Goal: Information Seeking & Learning: Learn about a topic

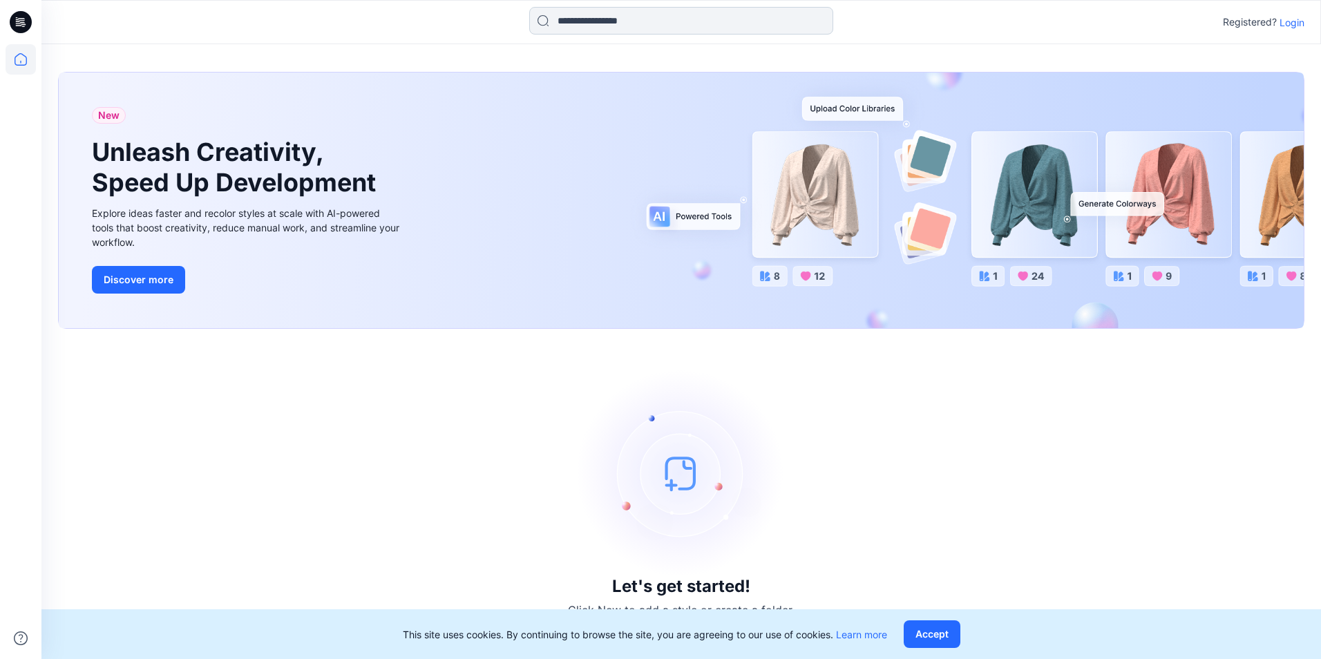
click at [645, 26] on input at bounding box center [681, 21] width 304 height 28
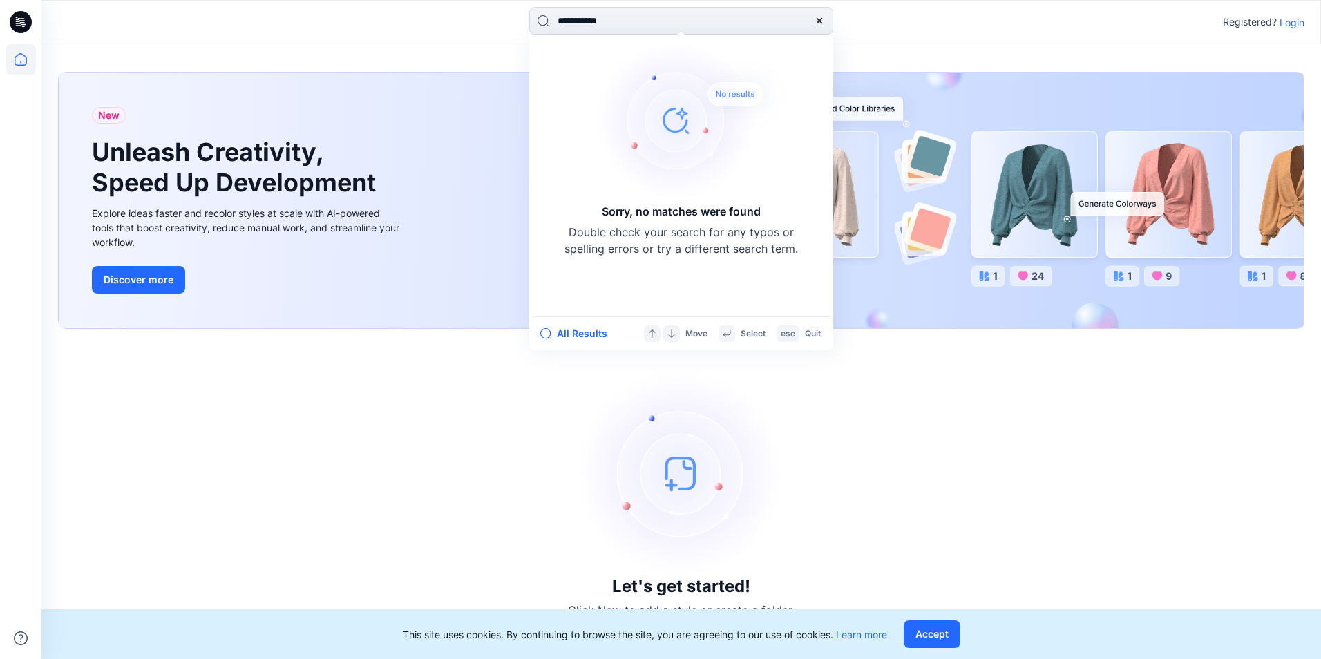
drag, startPoint x: 641, startPoint y: 21, endPoint x: 392, endPoint y: 23, distance: 249.4
click at [374, 23] on div "**********" at bounding box center [681, 22] width 640 height 30
type input "*"
type input "*****"
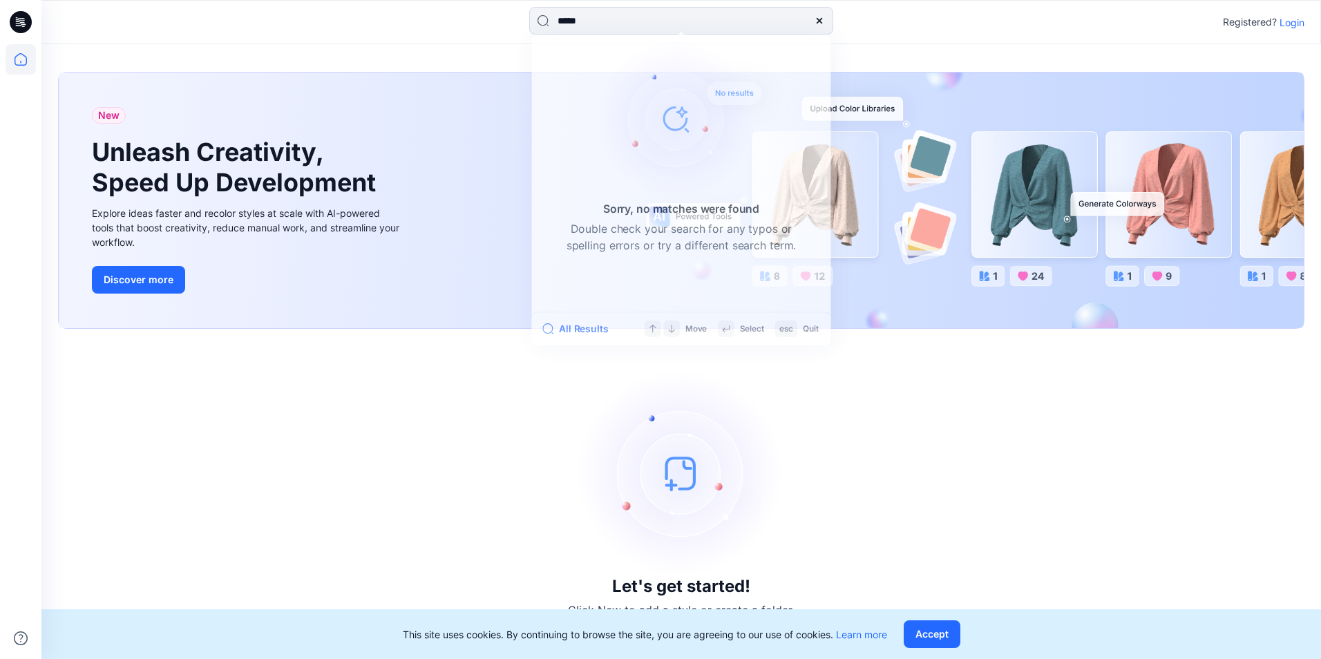
click at [1288, 19] on p "Login" at bounding box center [1291, 22] width 25 height 15
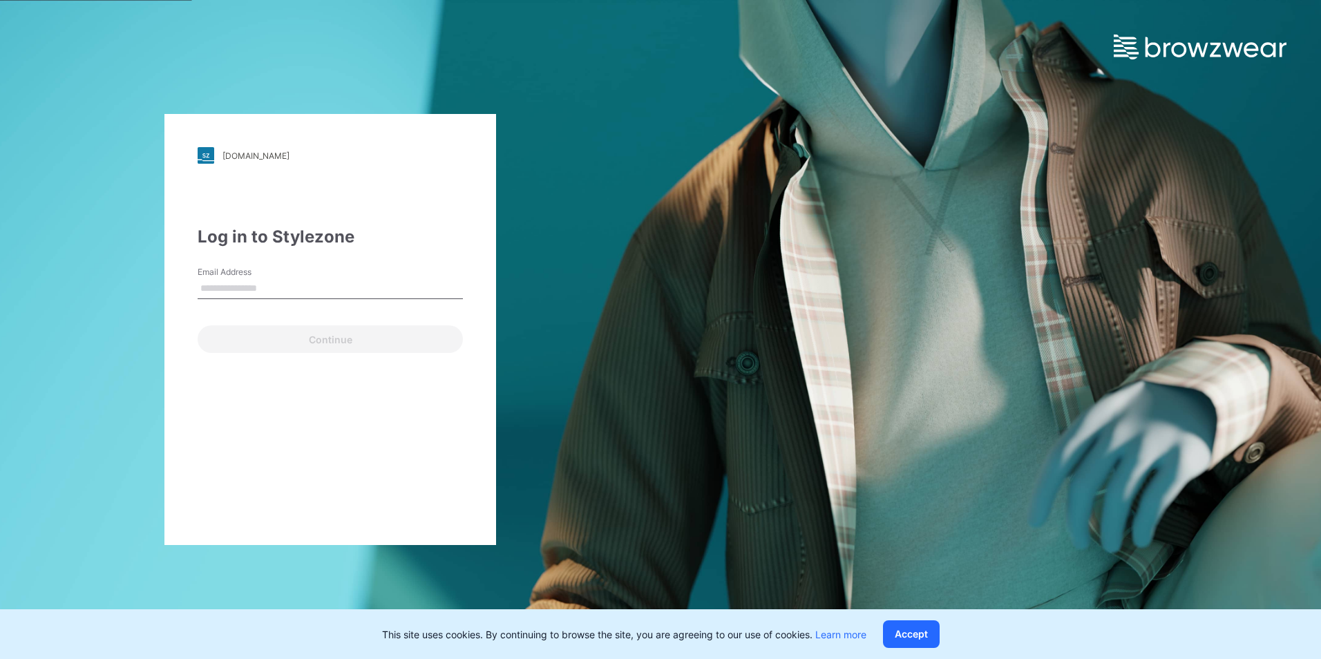
click at [243, 287] on input "Email Address" at bounding box center [330, 288] width 265 height 21
type input "**********"
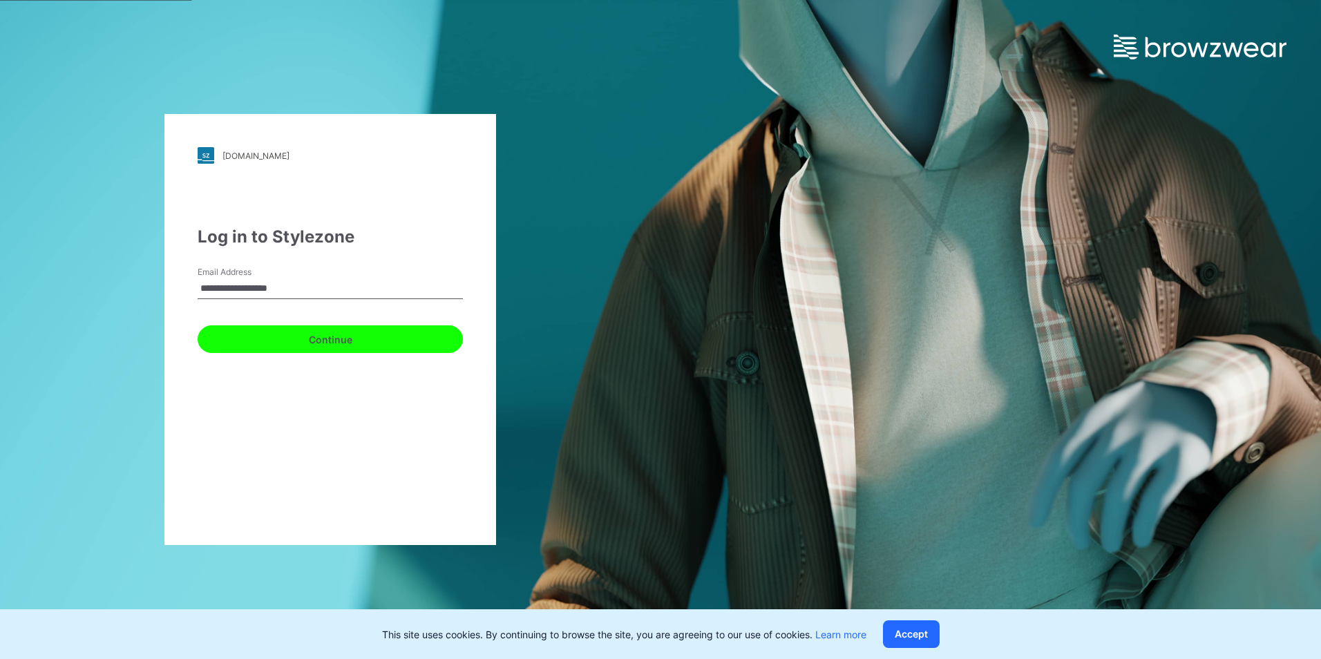
click at [272, 332] on button "Continue" at bounding box center [330, 339] width 265 height 28
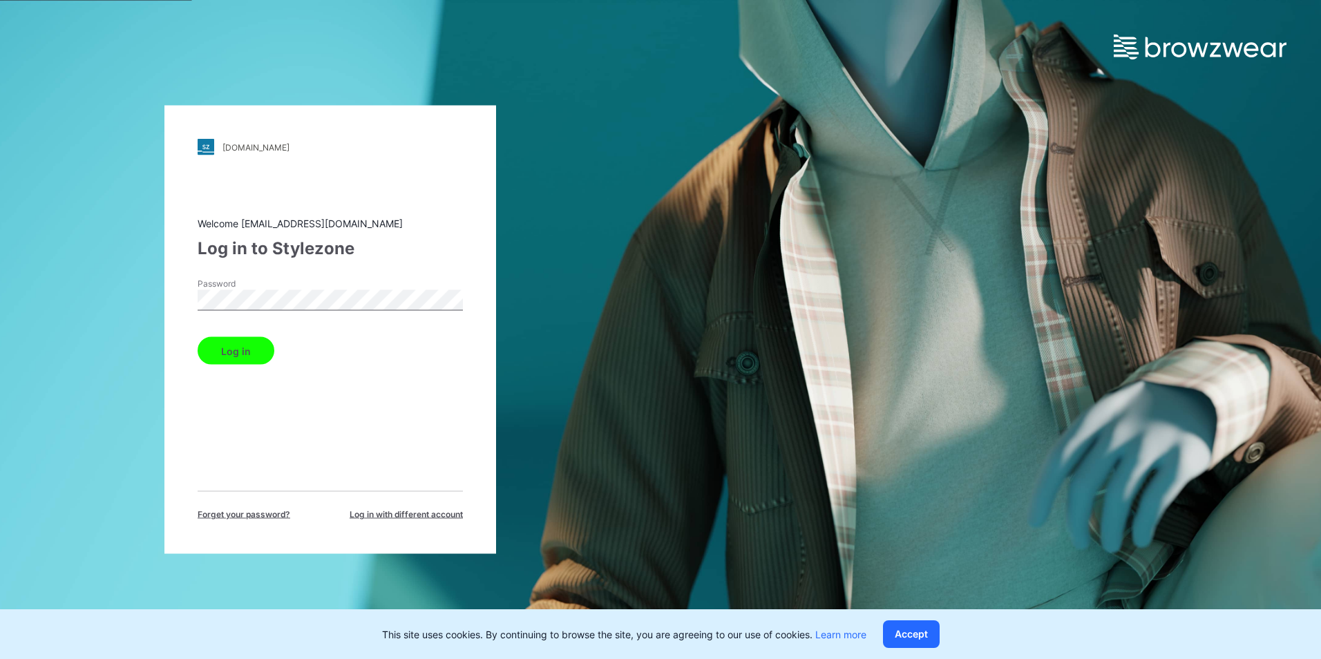
click at [235, 344] on button "Log in" at bounding box center [236, 351] width 77 height 28
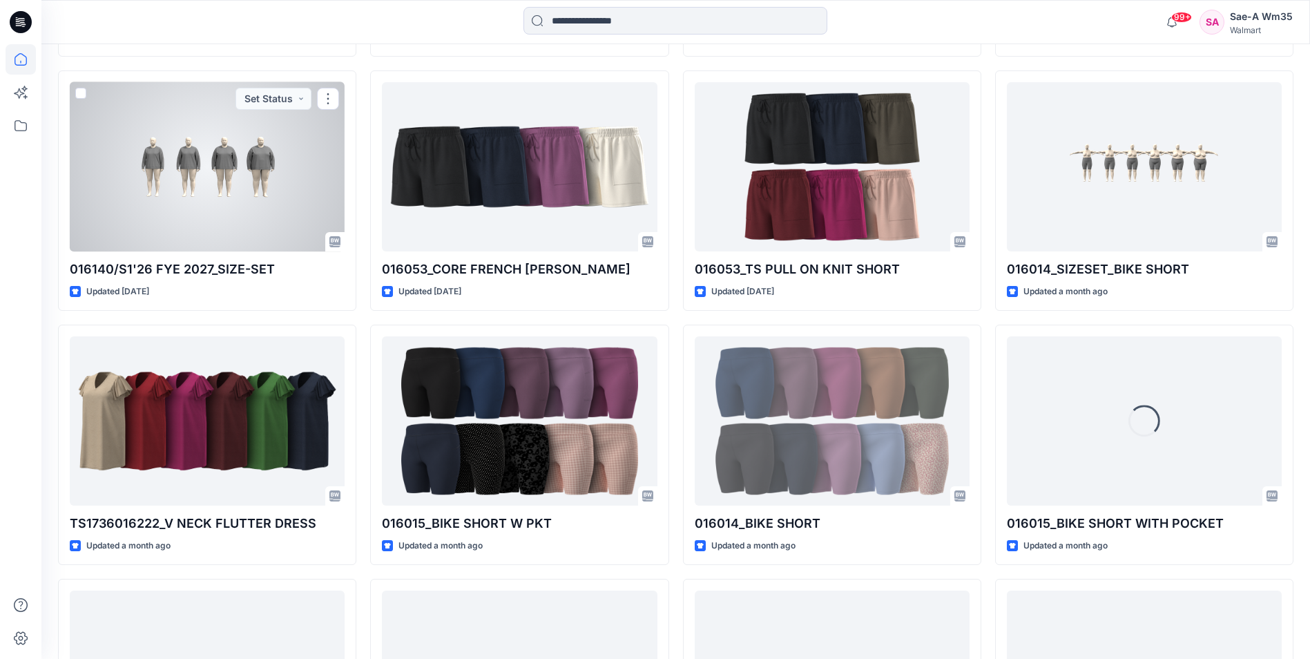
scroll to position [978, 0]
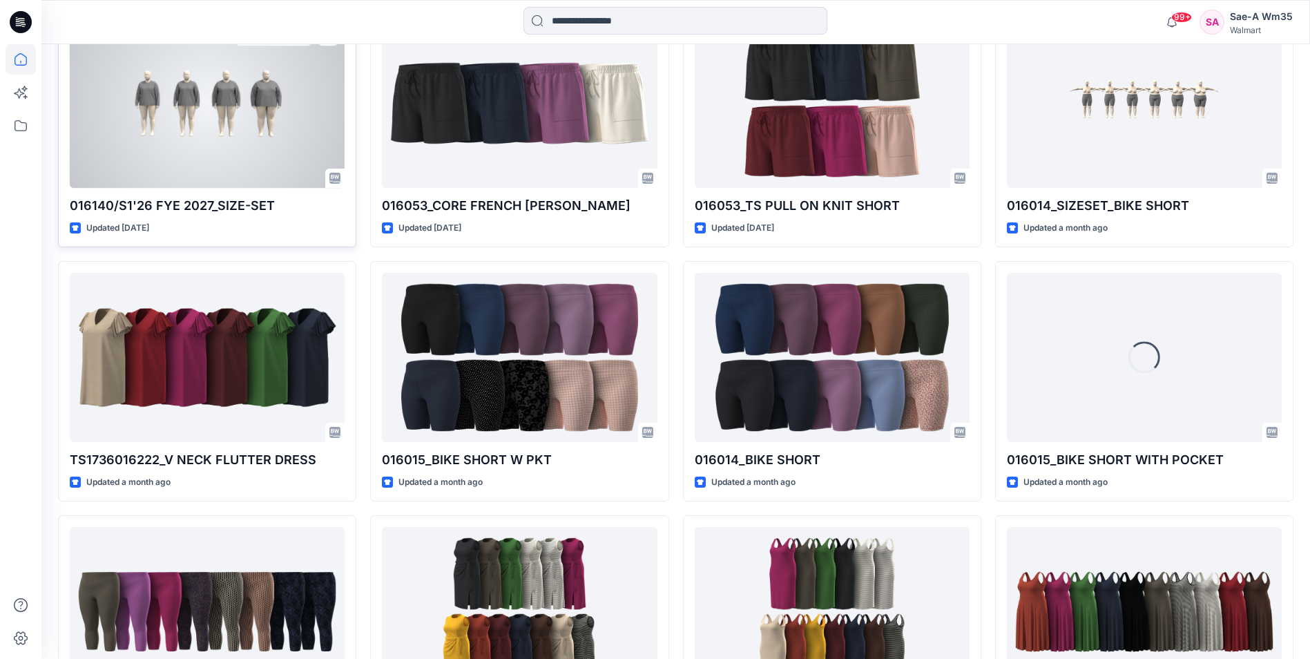
click at [295, 238] on div "016140/S1'26 FYE 2027_SIZE-SET Updated 15 days ago Set Status" at bounding box center [207, 127] width 298 height 240
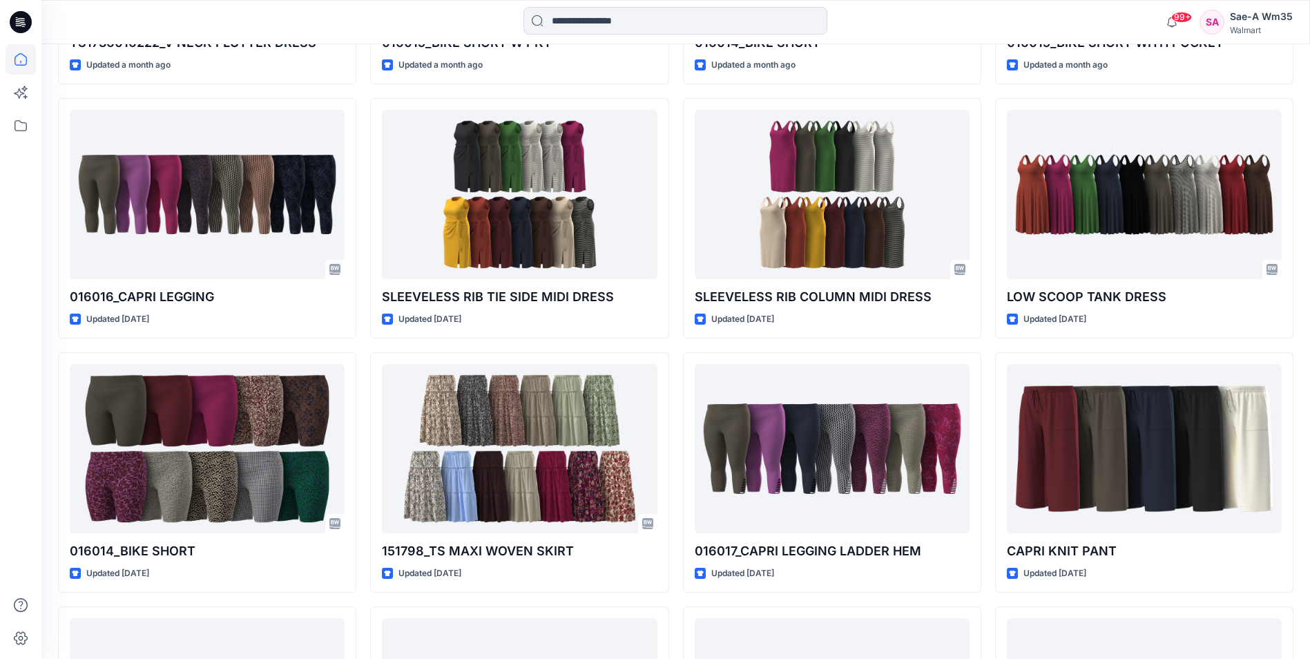
scroll to position [636, 0]
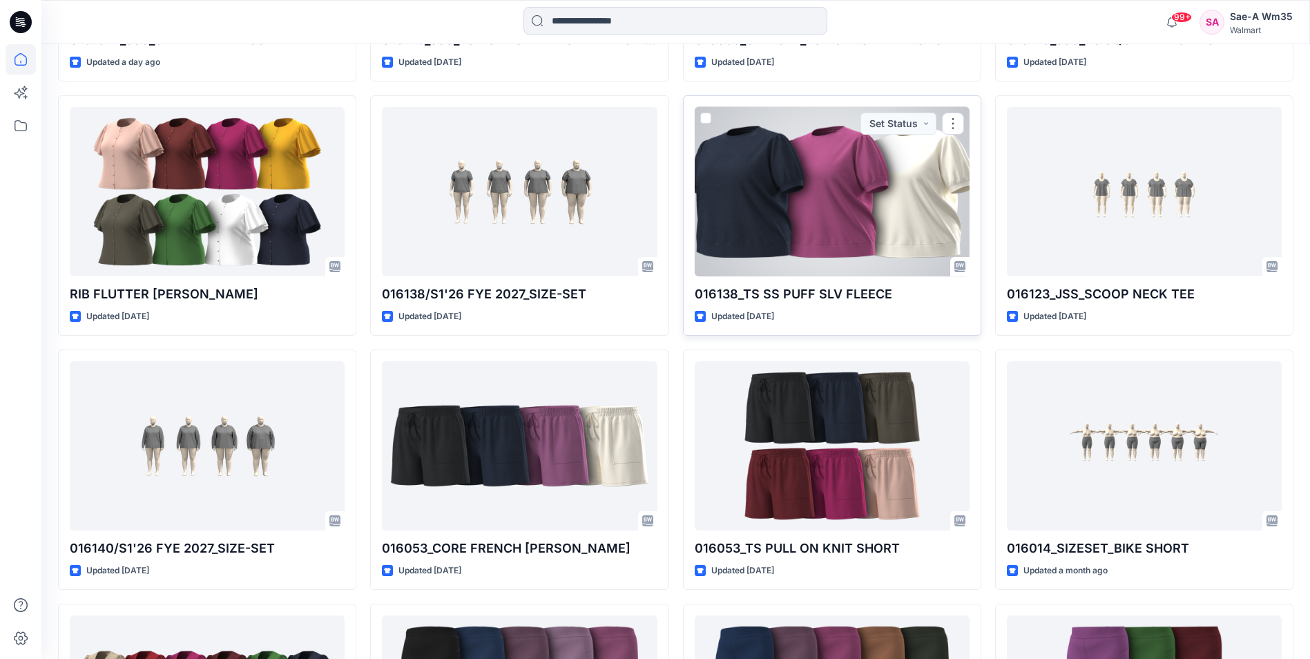
click at [902, 175] on div at bounding box center [832, 191] width 275 height 169
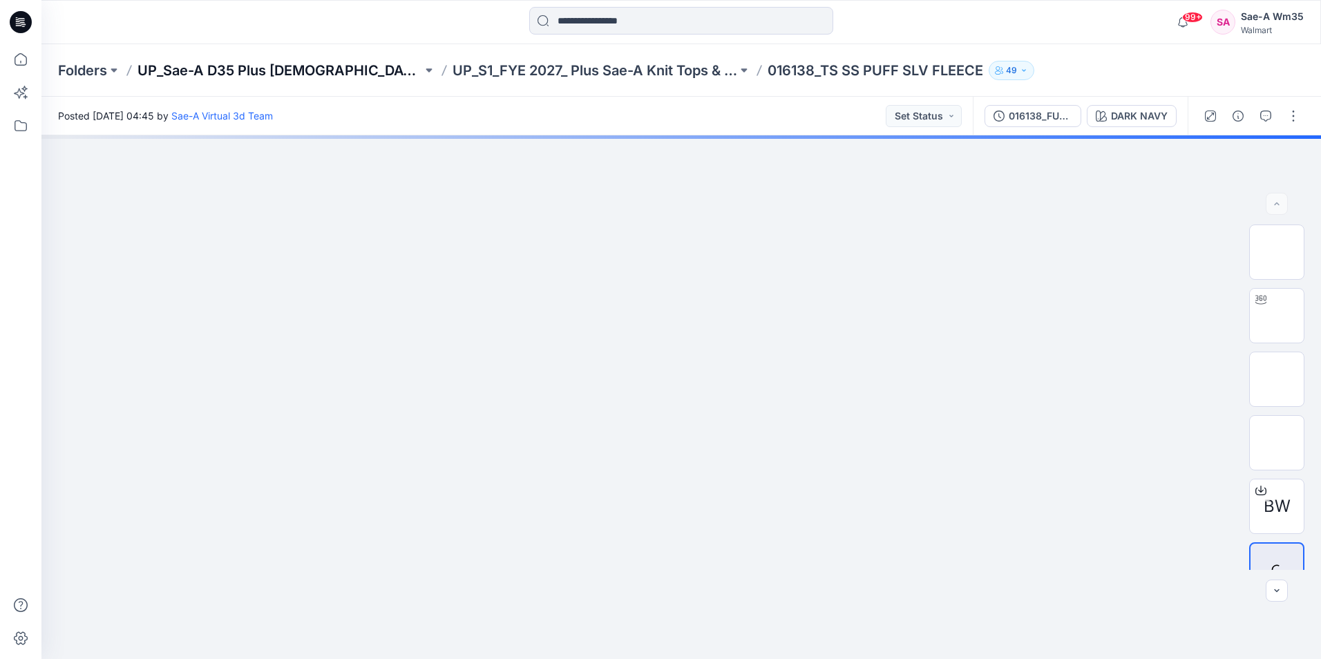
click at [317, 71] on p "UP_Sae-A D35 Plus [DEMOGRAPHIC_DATA] Top" at bounding box center [279, 70] width 285 height 19
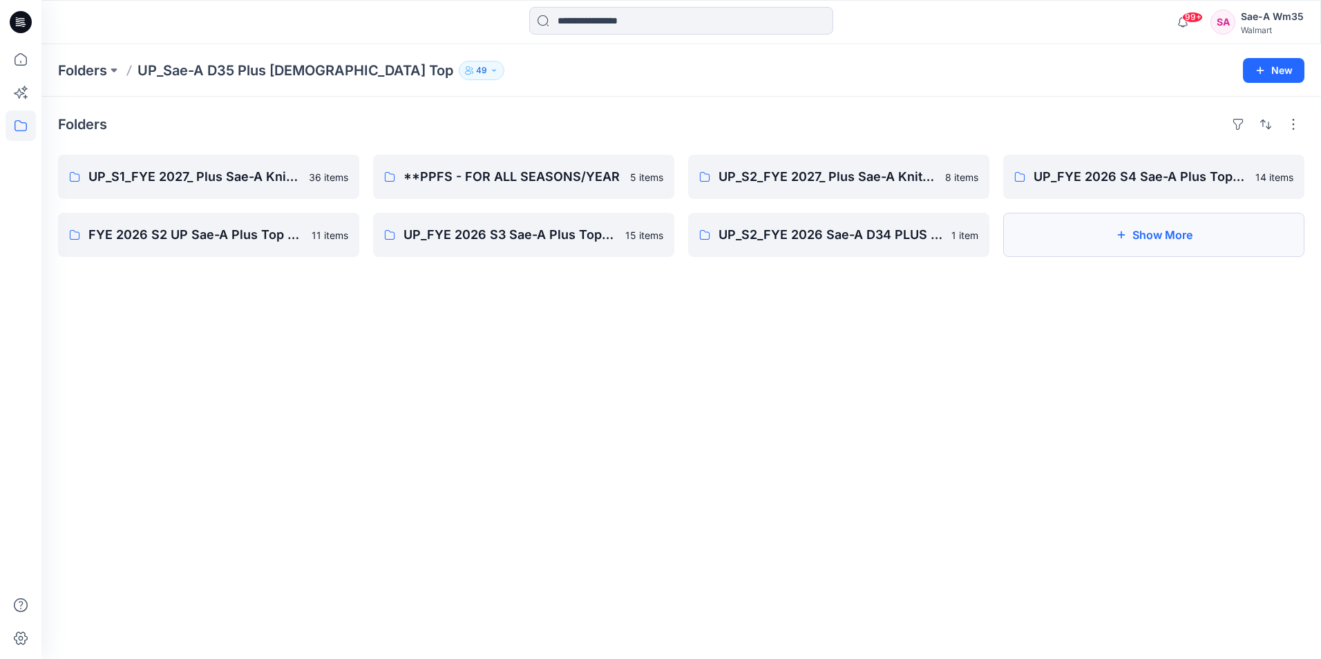
click at [1129, 238] on button "Show More" at bounding box center [1153, 235] width 301 height 44
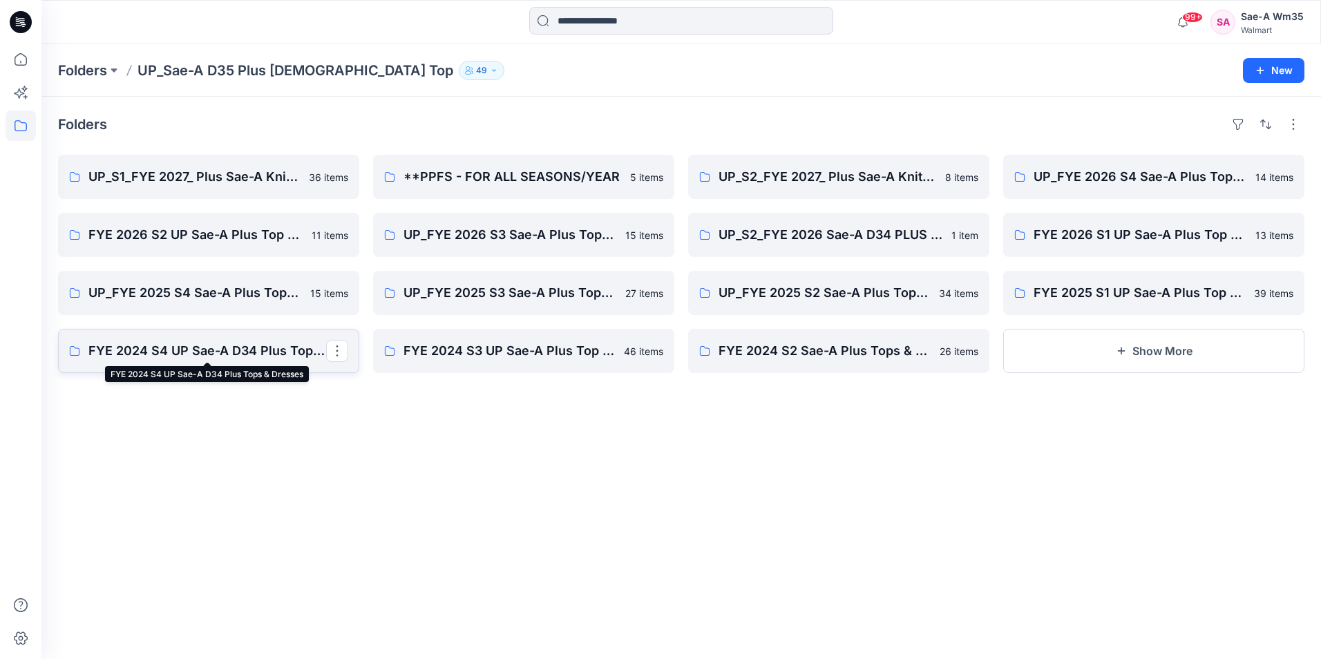
click at [263, 350] on p "FYE 2024 S4 UP Sae-A D34 Plus Tops & Dresses" at bounding box center [207, 350] width 238 height 19
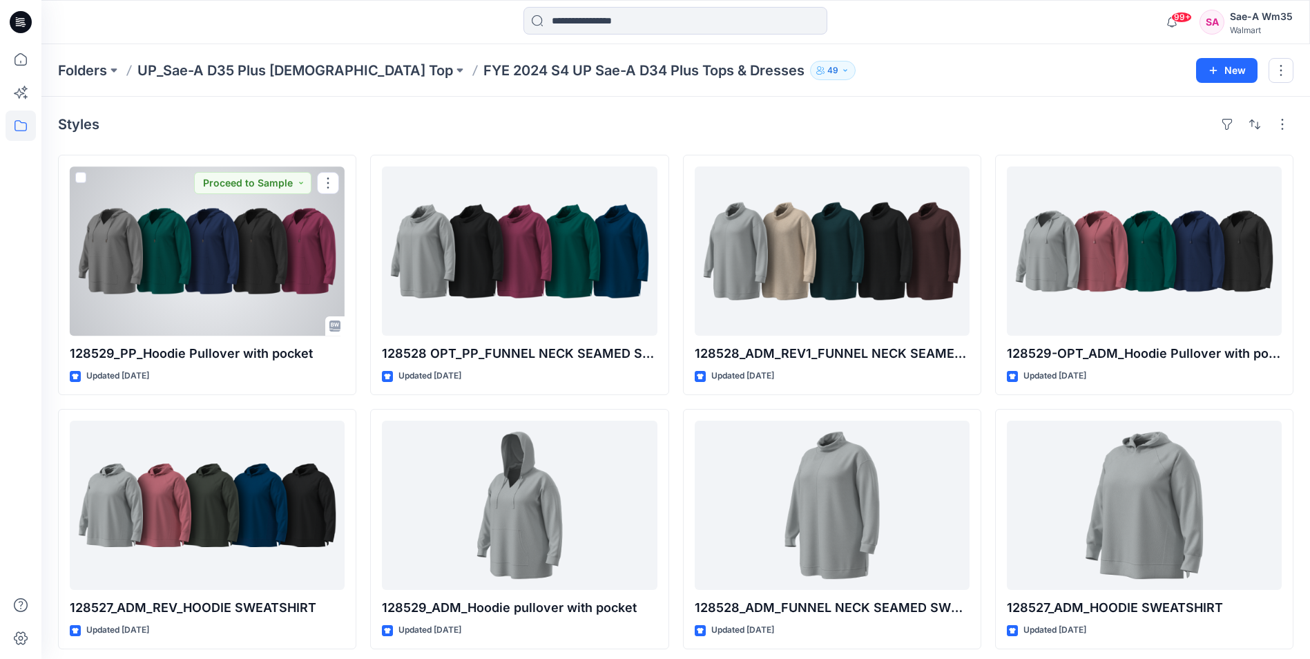
click at [178, 282] on div at bounding box center [207, 250] width 275 height 169
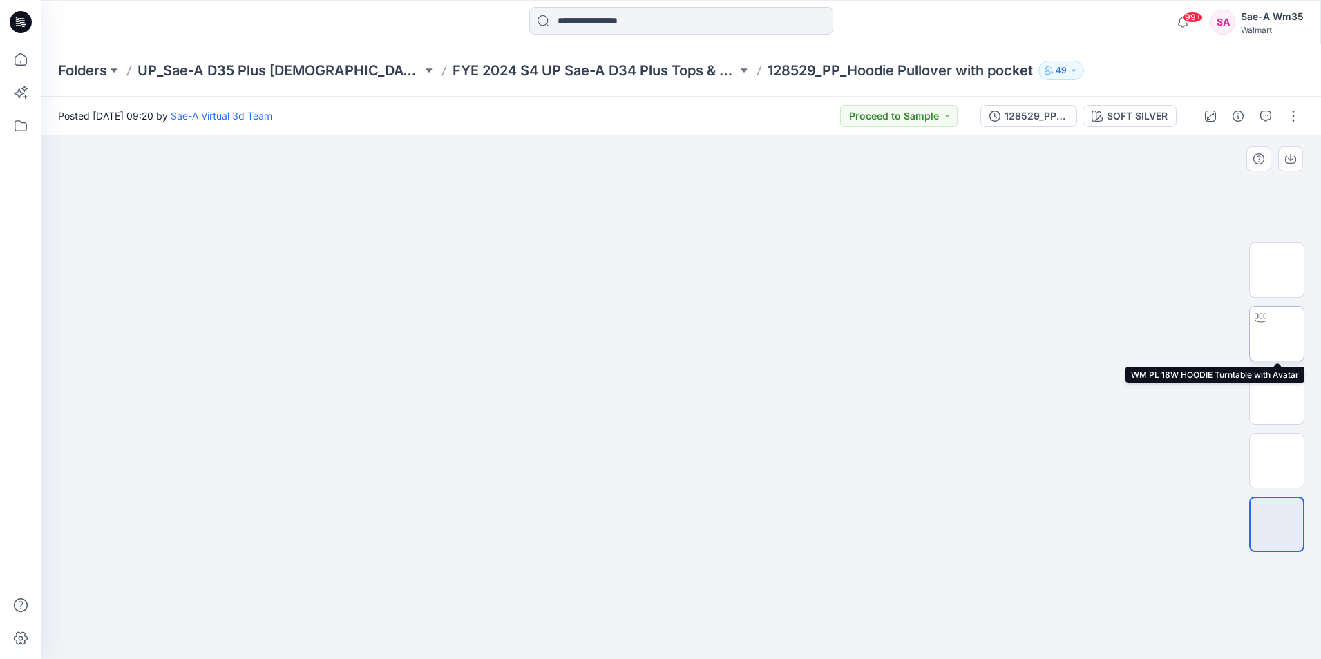
click at [1277, 334] on img at bounding box center [1277, 334] width 0 height 0
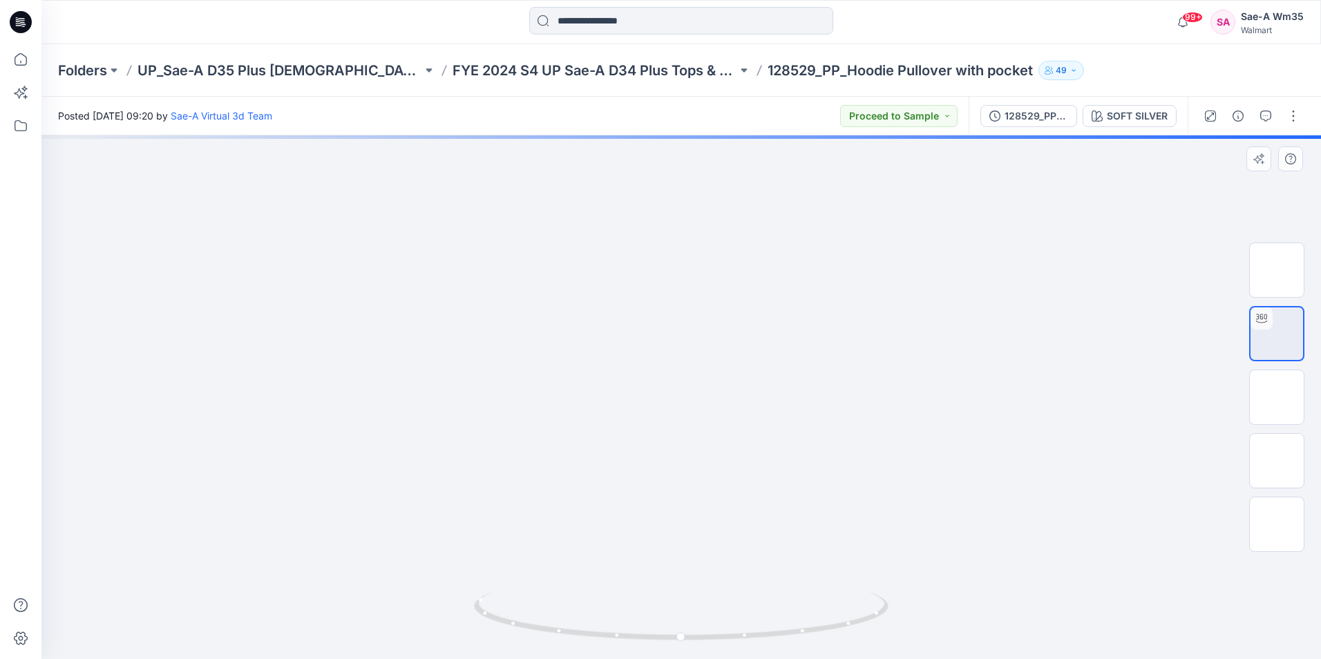
drag, startPoint x: 659, startPoint y: 296, endPoint x: 646, endPoint y: 457, distance: 161.5
drag, startPoint x: 718, startPoint y: 479, endPoint x: 714, endPoint y: 452, distance: 26.7
click at [714, 452] on img at bounding box center [681, 302] width 1173 height 714
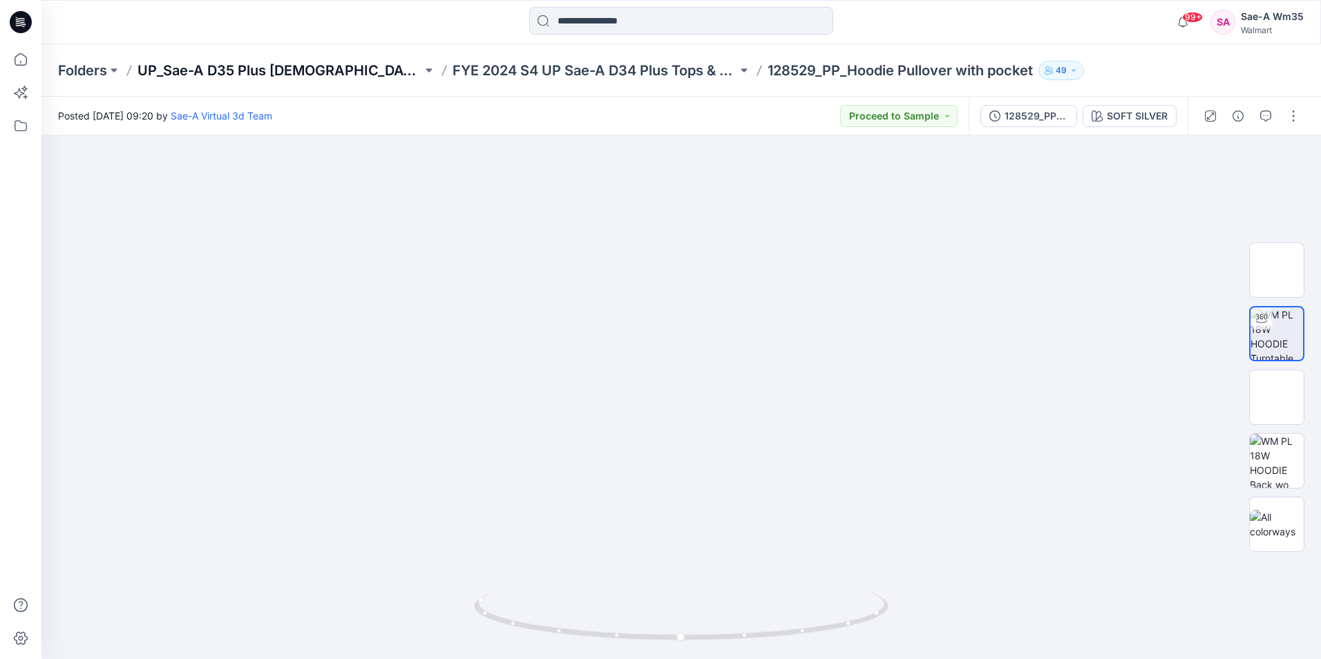
click at [282, 66] on p "UP_Sae-A D35 Plus [DEMOGRAPHIC_DATA] Top" at bounding box center [279, 70] width 285 height 19
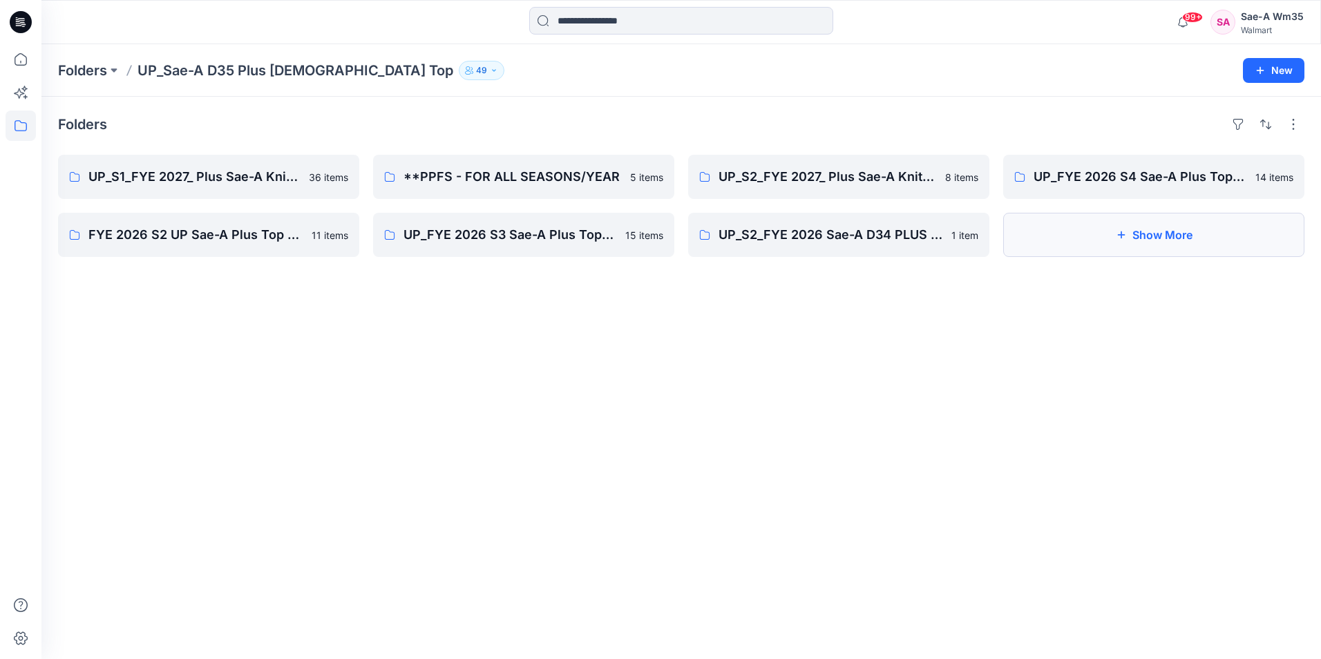
click at [1184, 219] on button "Show More" at bounding box center [1153, 235] width 301 height 44
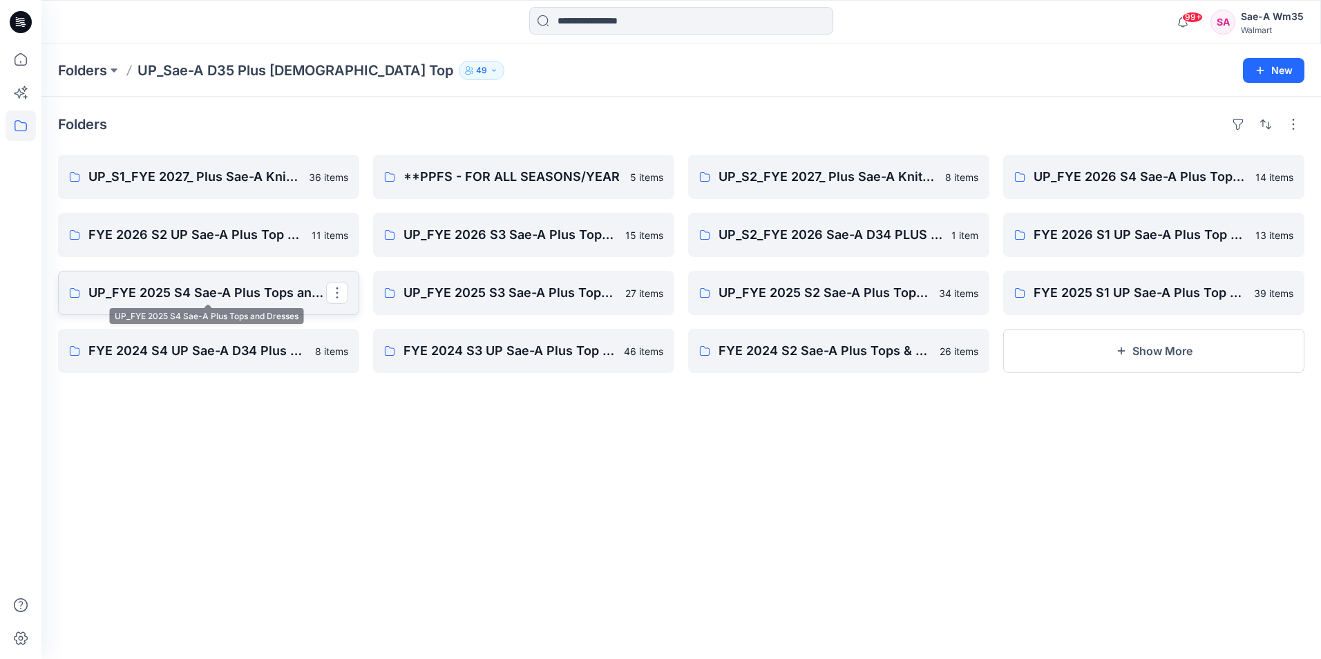
click at [192, 292] on p "UP_FYE 2025 S4 Sae-A Plus Tops and Dresses" at bounding box center [207, 292] width 238 height 19
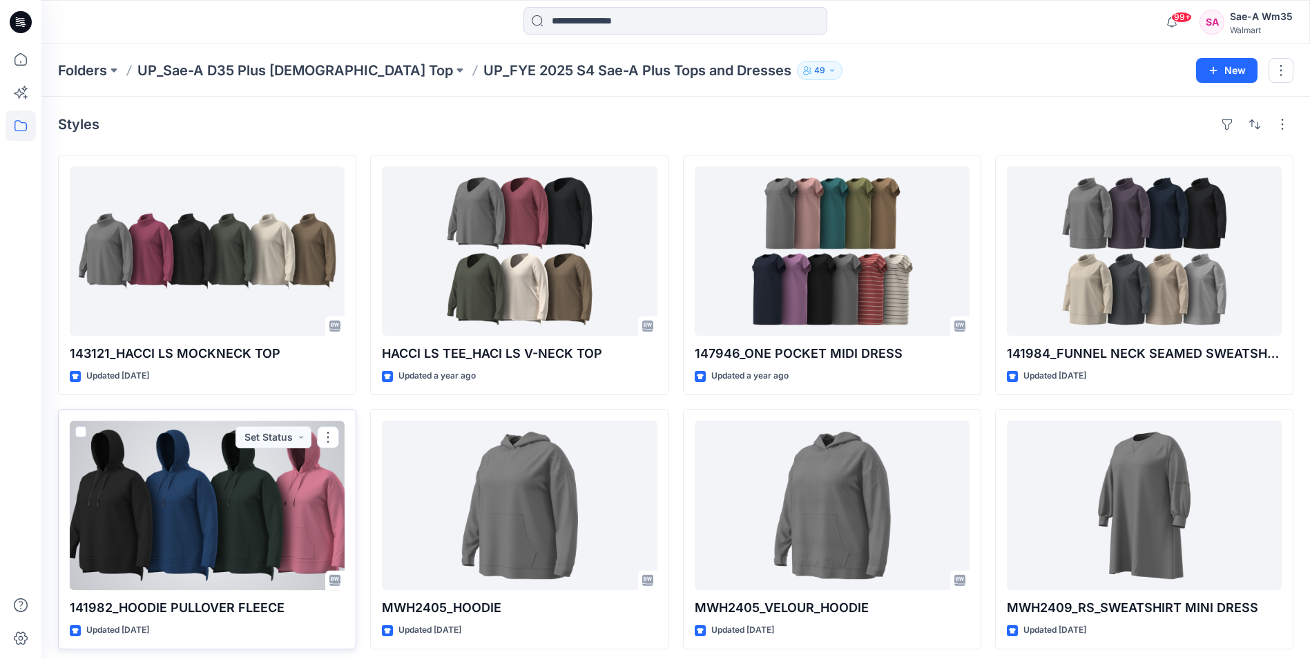
click at [128, 503] on div at bounding box center [207, 505] width 275 height 169
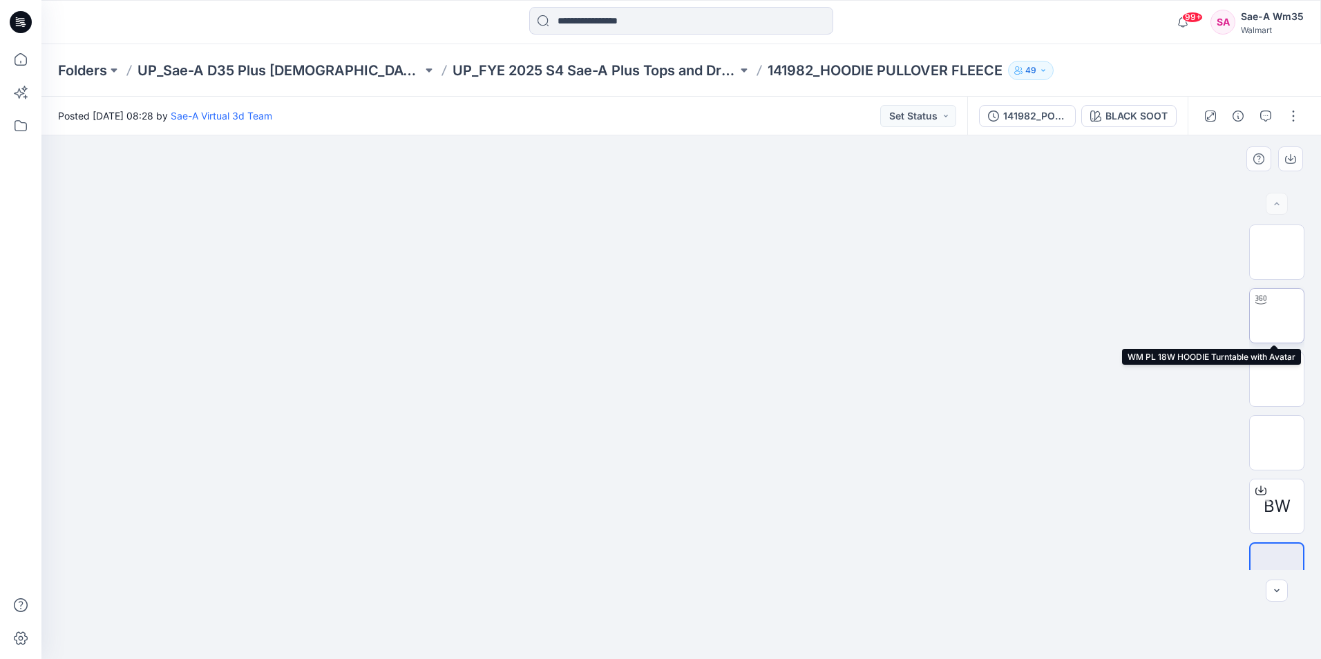
click at [1277, 316] on img at bounding box center [1277, 316] width 0 height 0
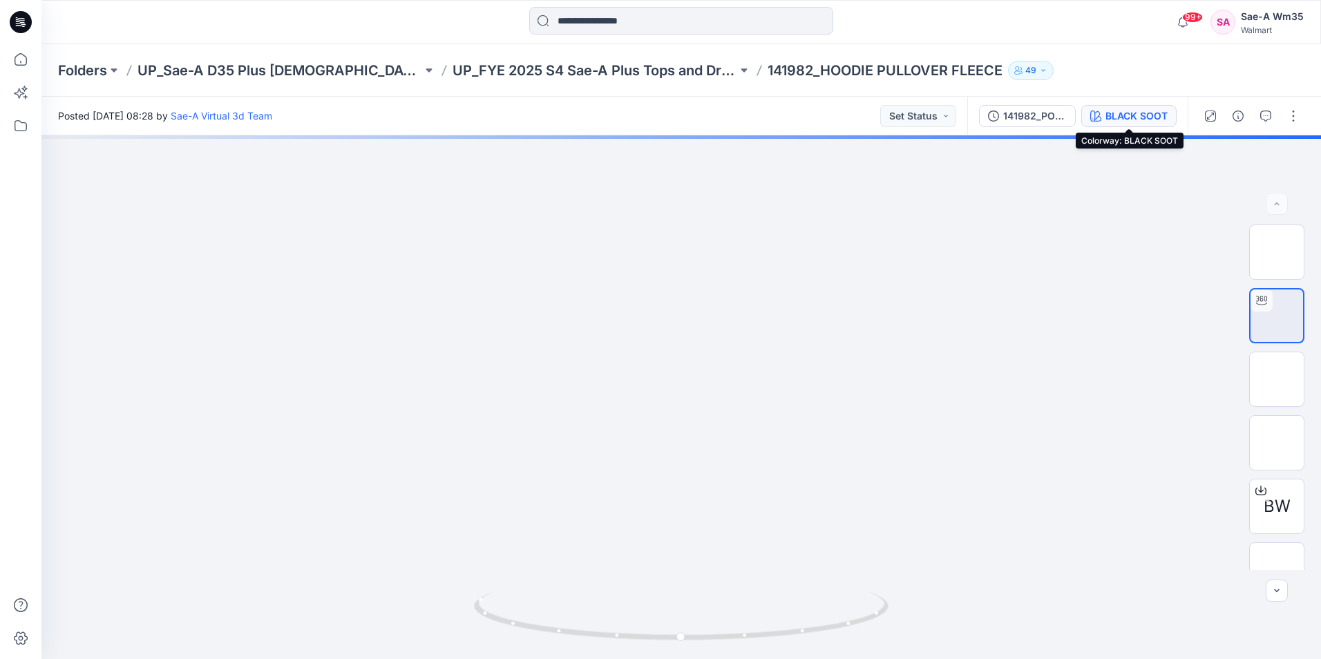
click at [1121, 119] on div "BLACK SOOT​" at bounding box center [1136, 115] width 62 height 15
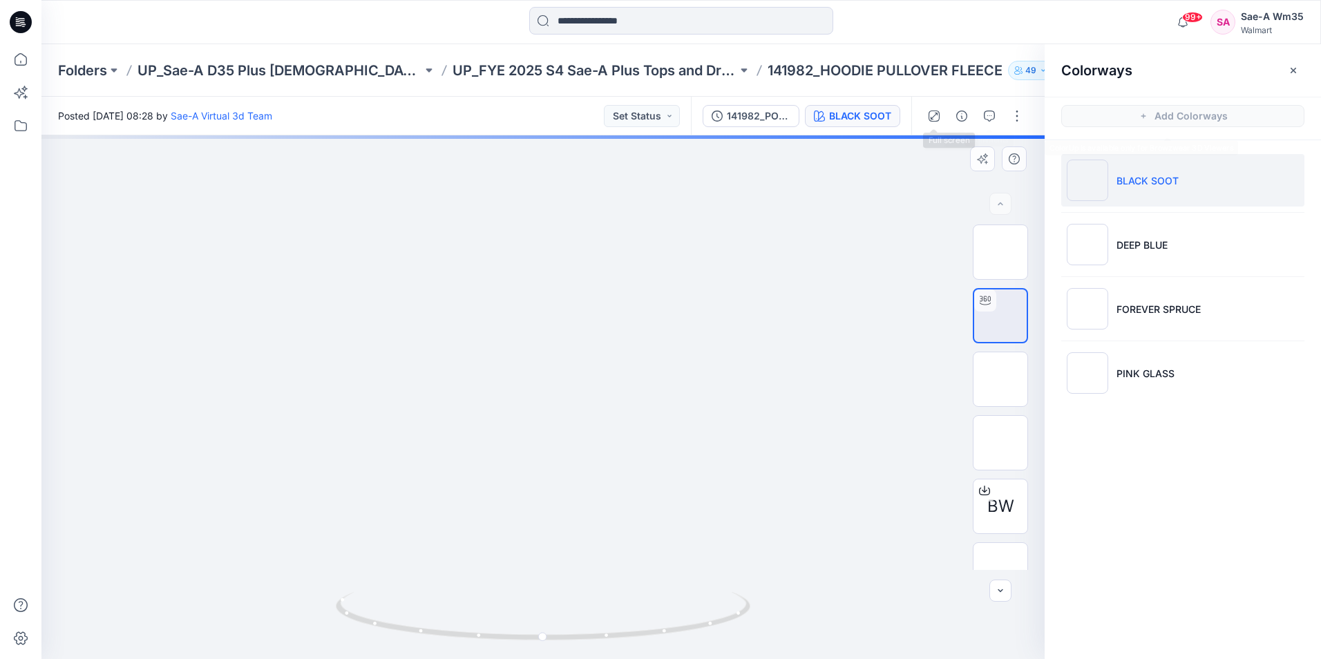
click at [890, 288] on div at bounding box center [542, 397] width 1003 height 524
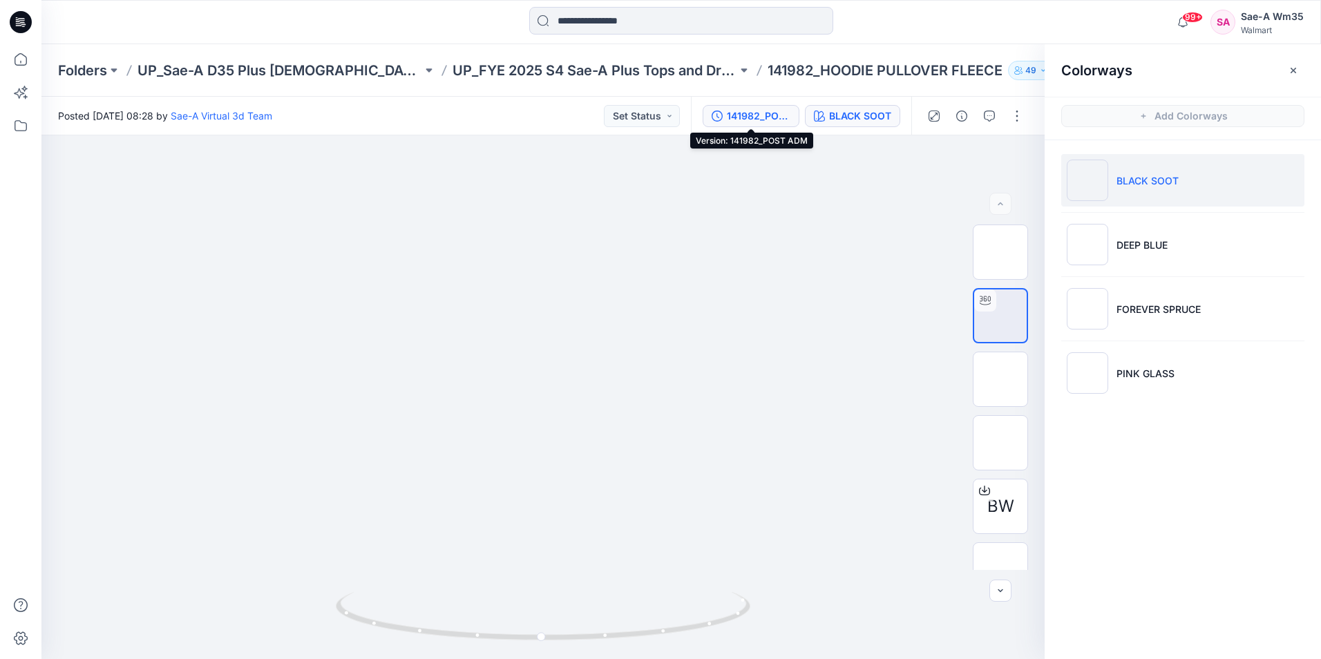
click at [771, 118] on div "141982_POST ADM" at bounding box center [759, 115] width 64 height 15
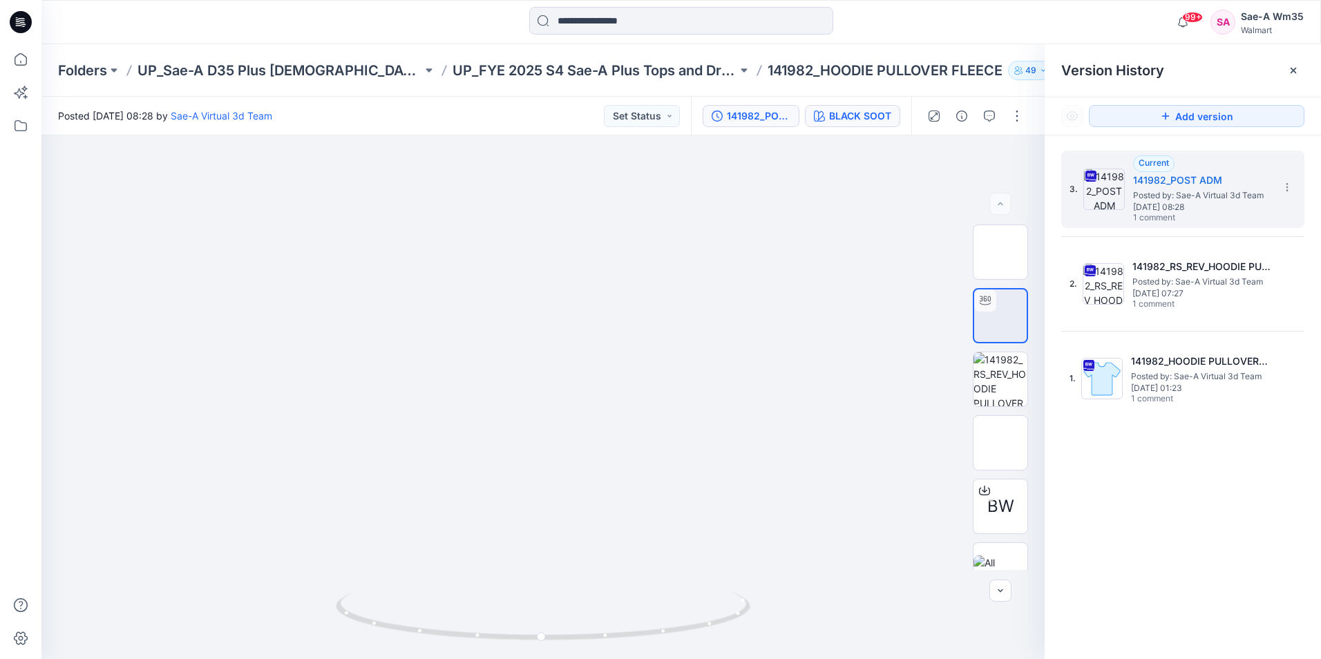
click at [866, 121] on div "BLACK SOOT​" at bounding box center [860, 115] width 62 height 15
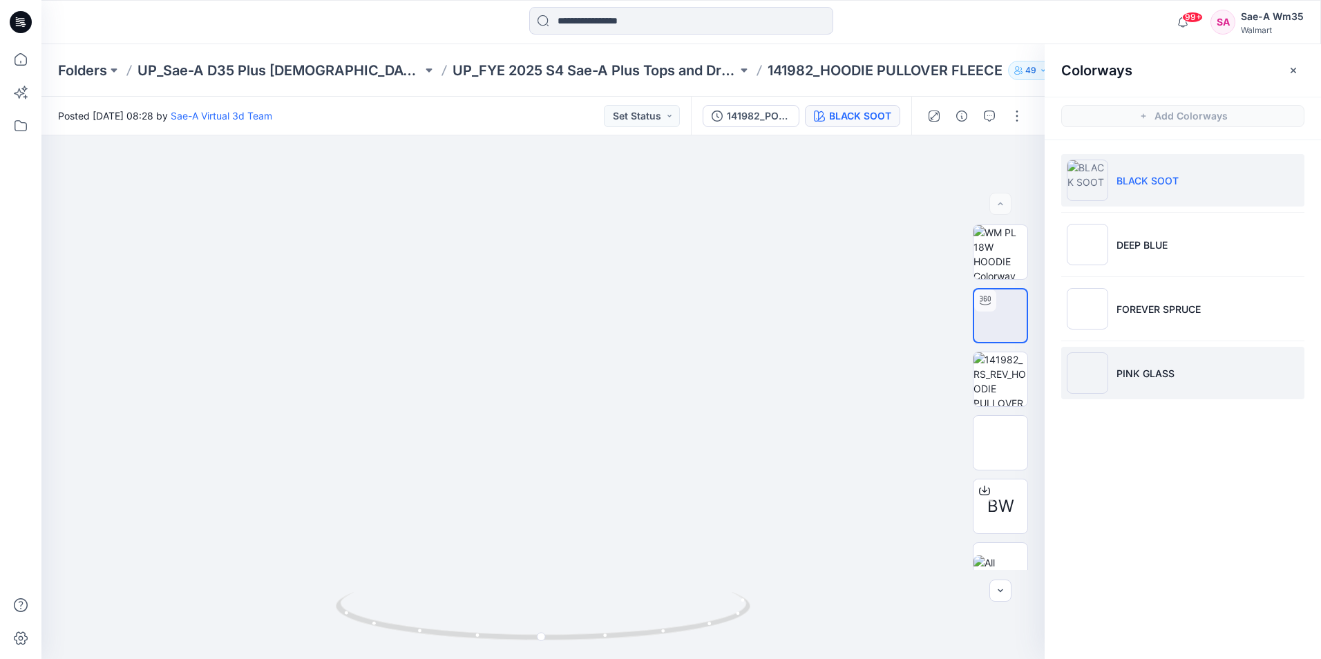
click at [1123, 381] on li "PINK GLASS" at bounding box center [1182, 373] width 243 height 53
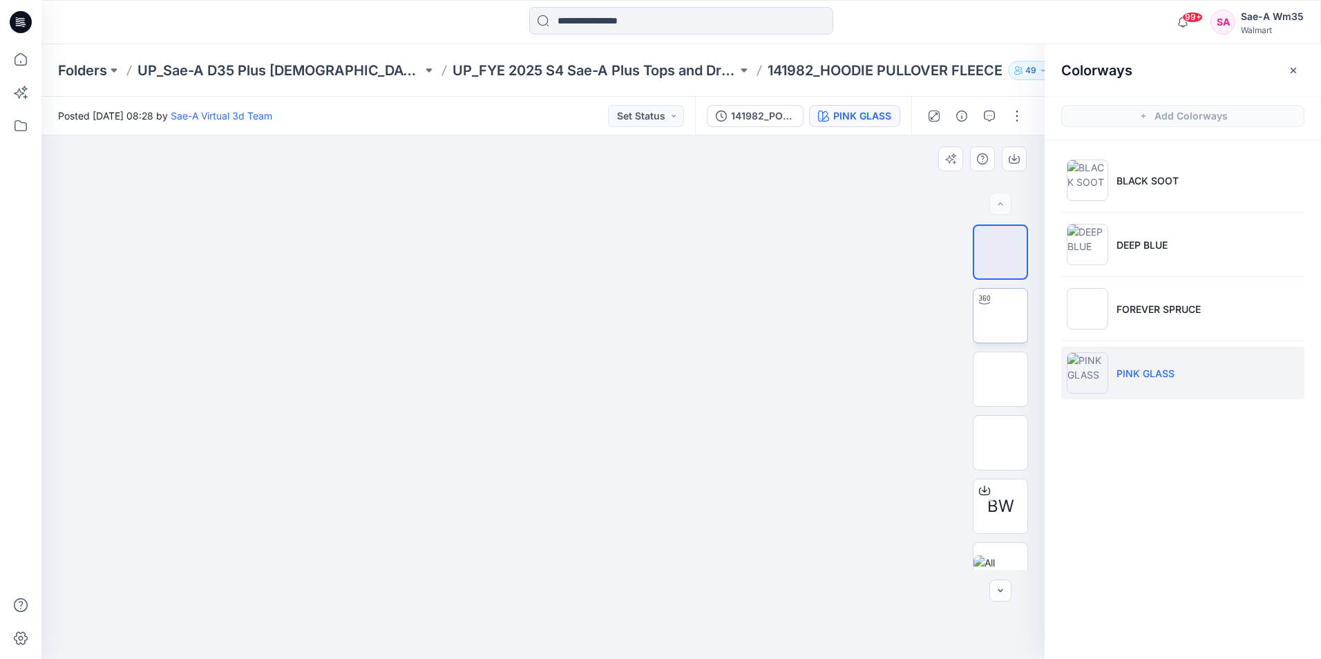
click at [1000, 316] on img at bounding box center [1000, 316] width 0 height 0
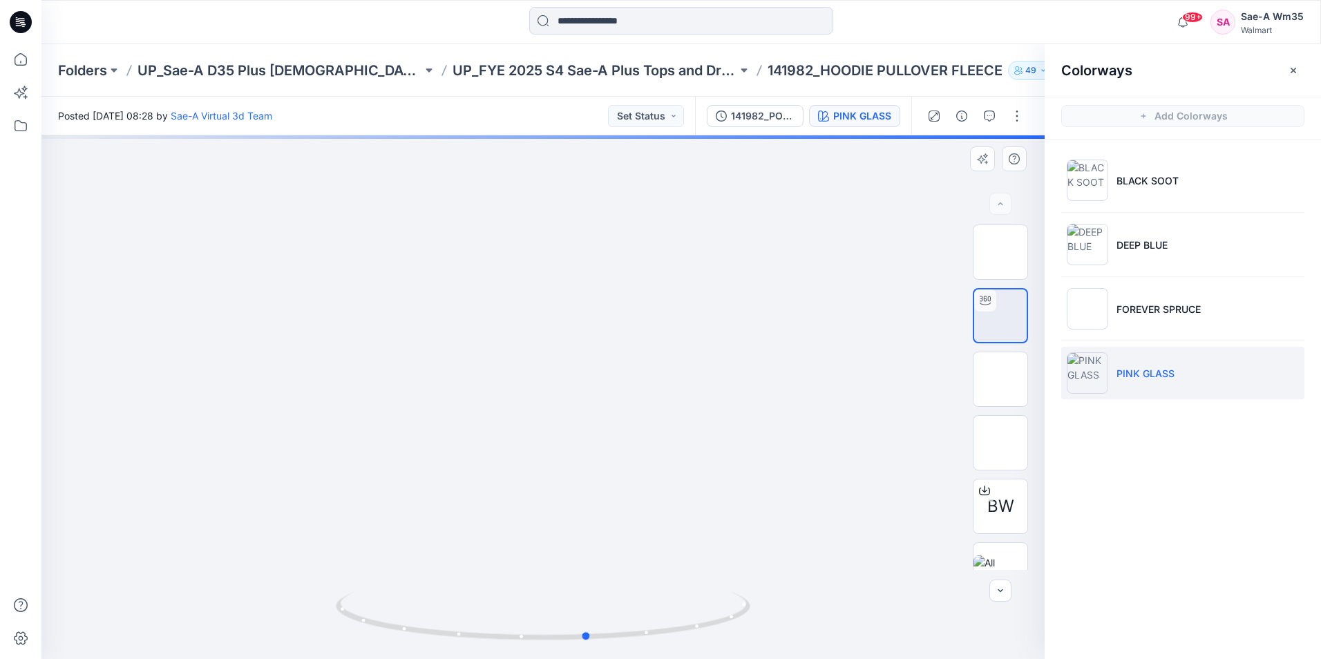
drag, startPoint x: 542, startPoint y: 459, endPoint x: 589, endPoint y: 473, distance: 48.3
click at [589, 473] on div at bounding box center [542, 397] width 1003 height 524
drag, startPoint x: 570, startPoint y: 332, endPoint x: 567, endPoint y: 591, distance: 258.4
click at [567, 591] on div at bounding box center [542, 397] width 1003 height 524
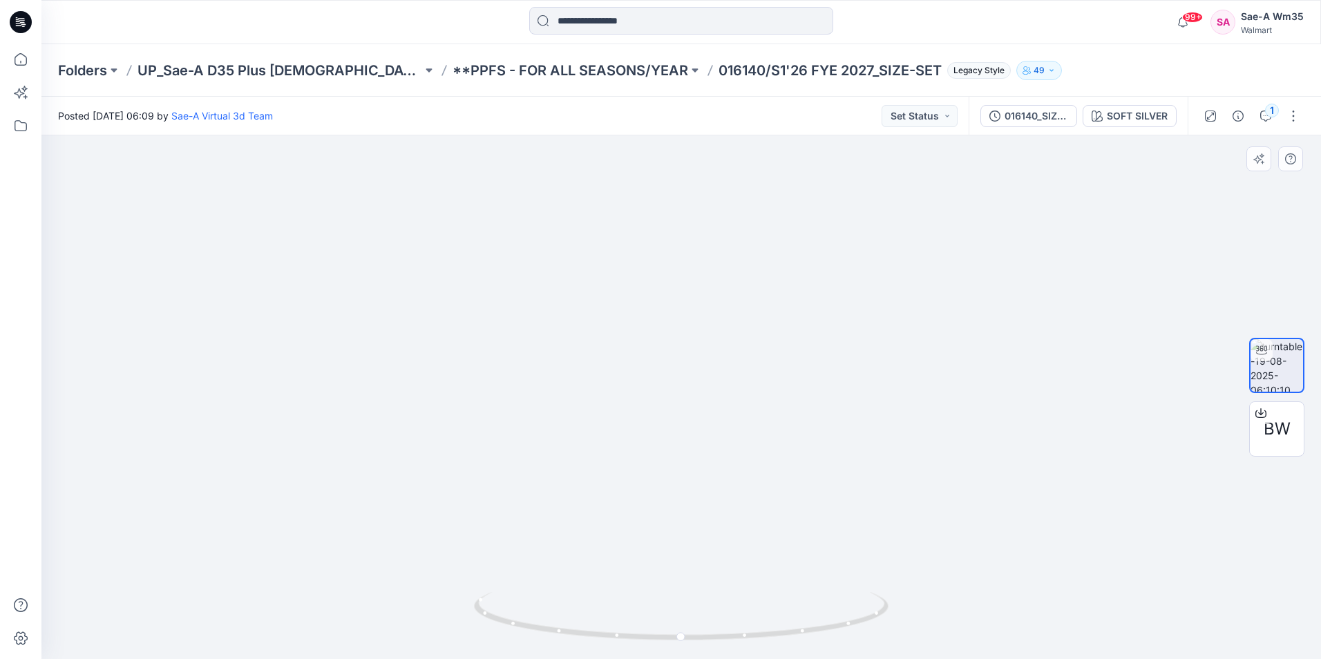
click at [530, 301] on img at bounding box center [681, 229] width 1196 height 860
click at [296, 75] on p "UP_Sae-A D35 Plus [DEMOGRAPHIC_DATA] Top" at bounding box center [279, 70] width 285 height 19
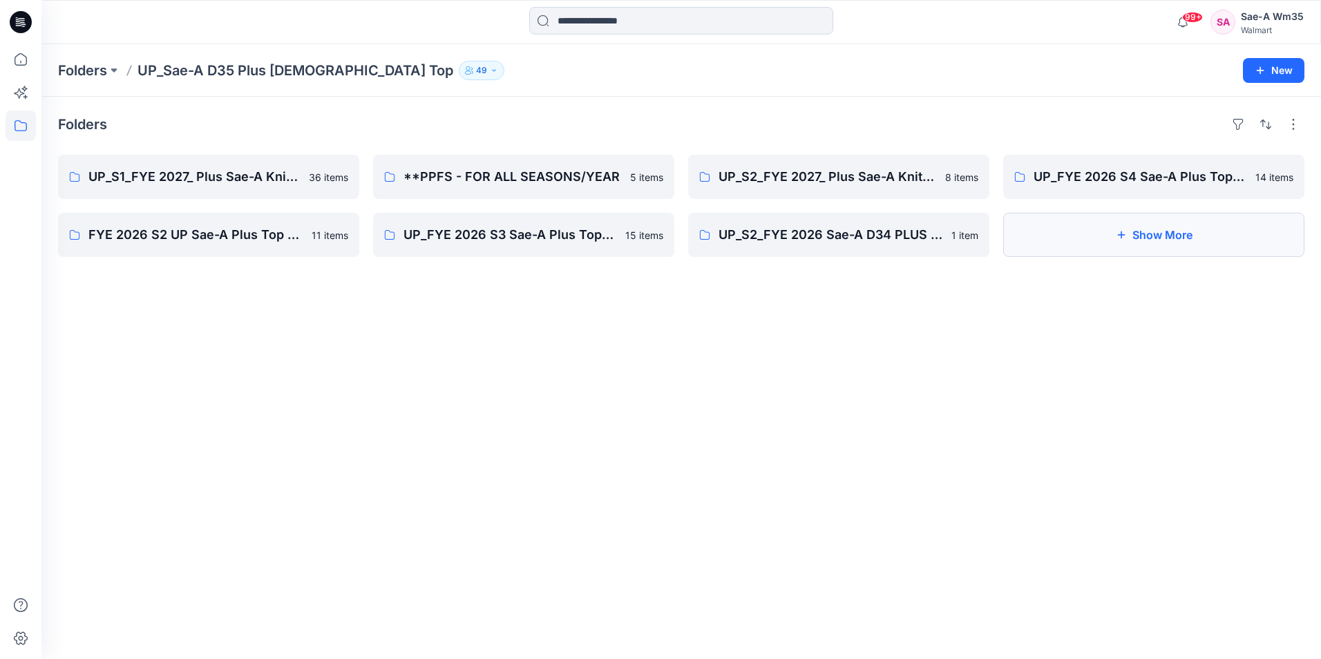
click at [1149, 243] on button "Show More" at bounding box center [1153, 235] width 301 height 44
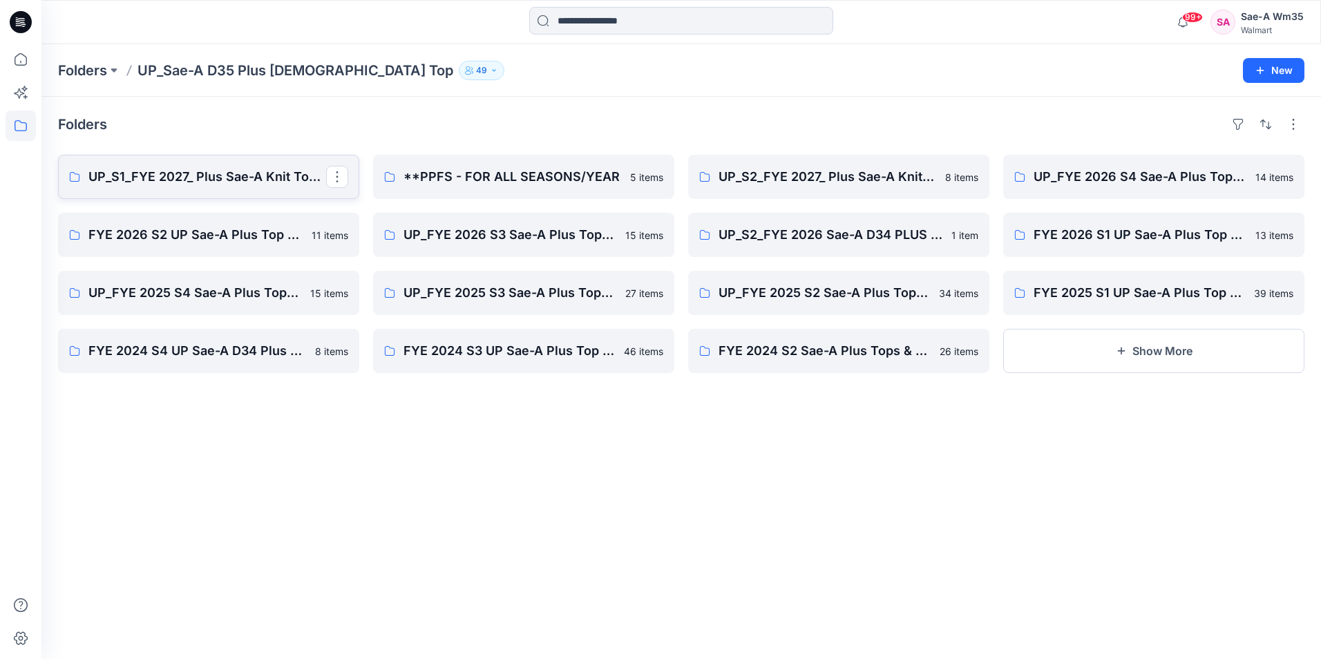
click at [146, 182] on p "UP_S1_FYE 2027_ Plus Sae-A Knit Tops & dresses" at bounding box center [207, 176] width 238 height 19
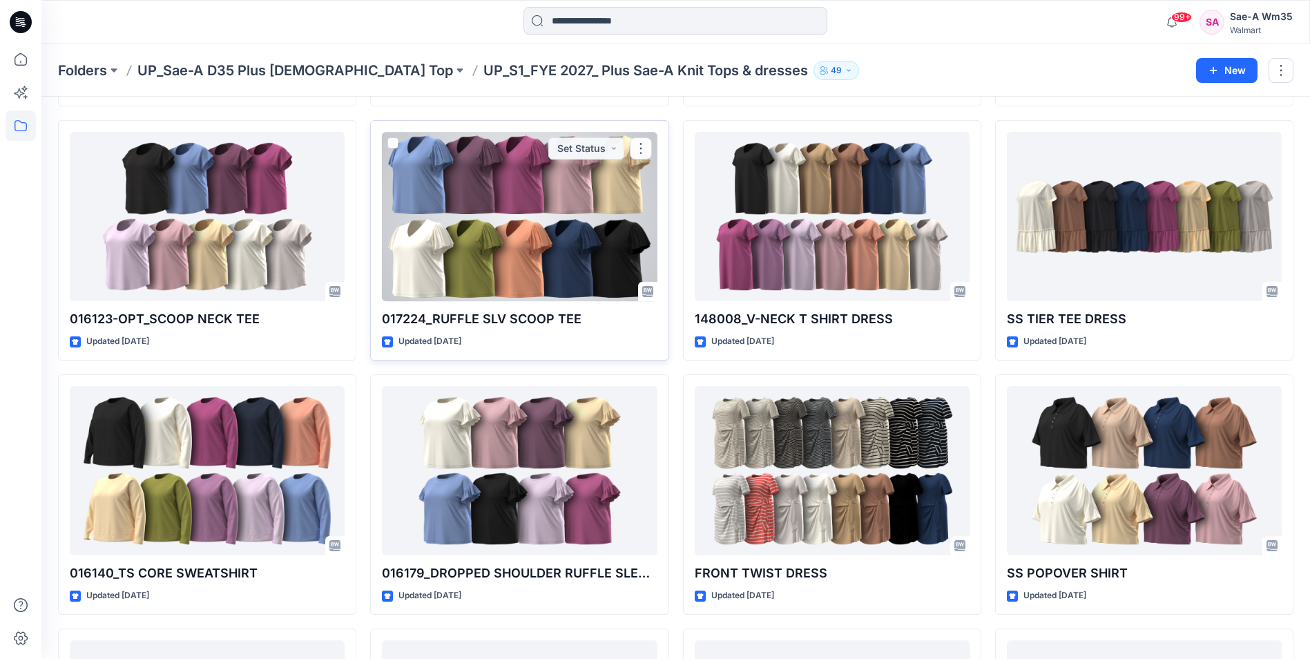
scroll to position [314, 0]
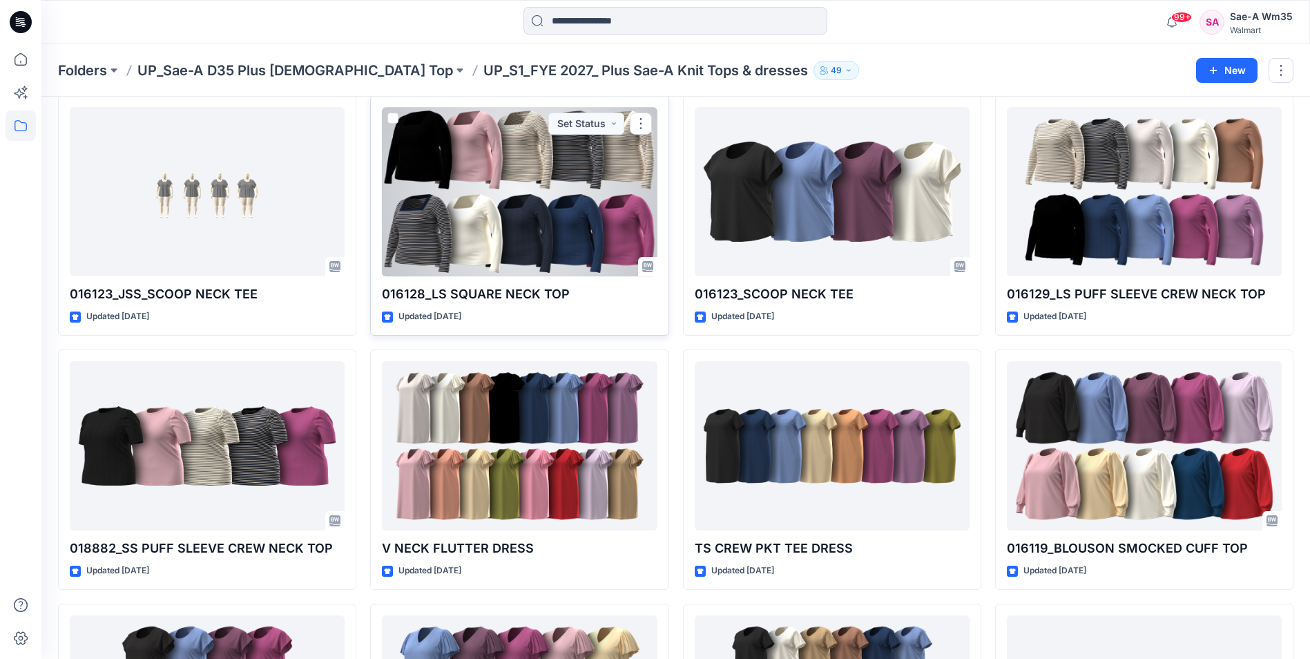
click at [493, 145] on div at bounding box center [519, 191] width 275 height 169
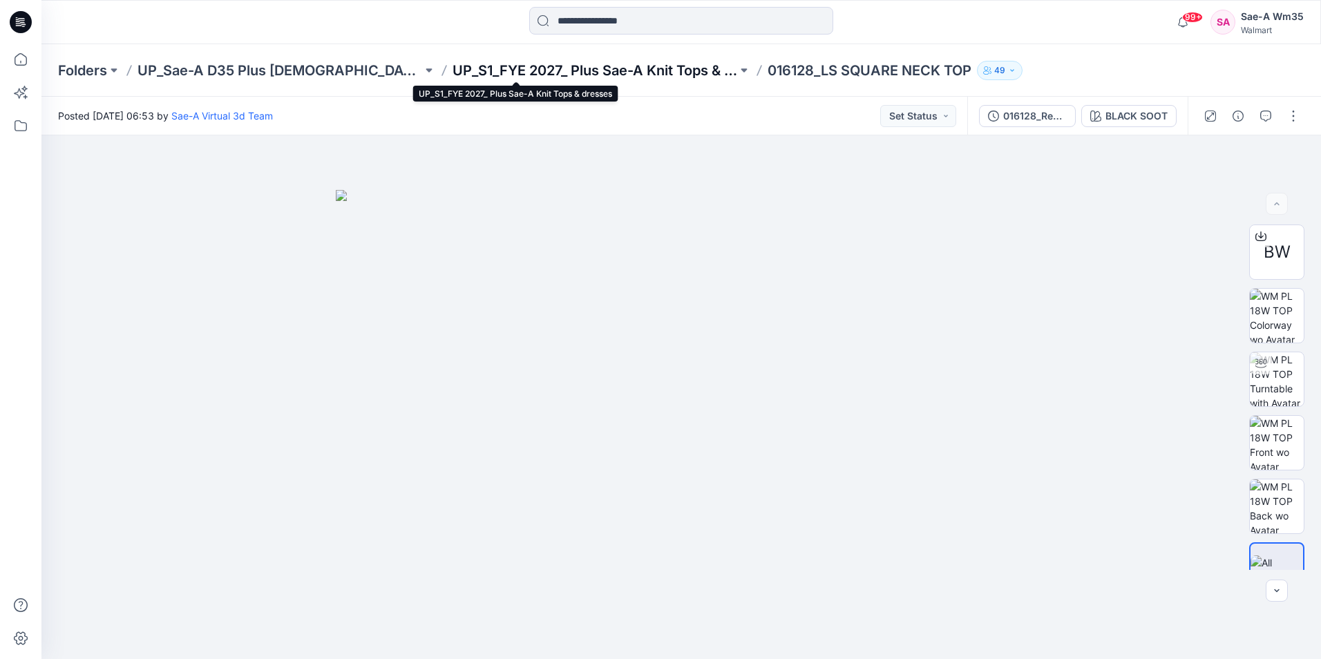
click at [577, 77] on p "UP_S1_FYE 2027_ Plus Sae-A Knit Tops & dresses" at bounding box center [594, 70] width 285 height 19
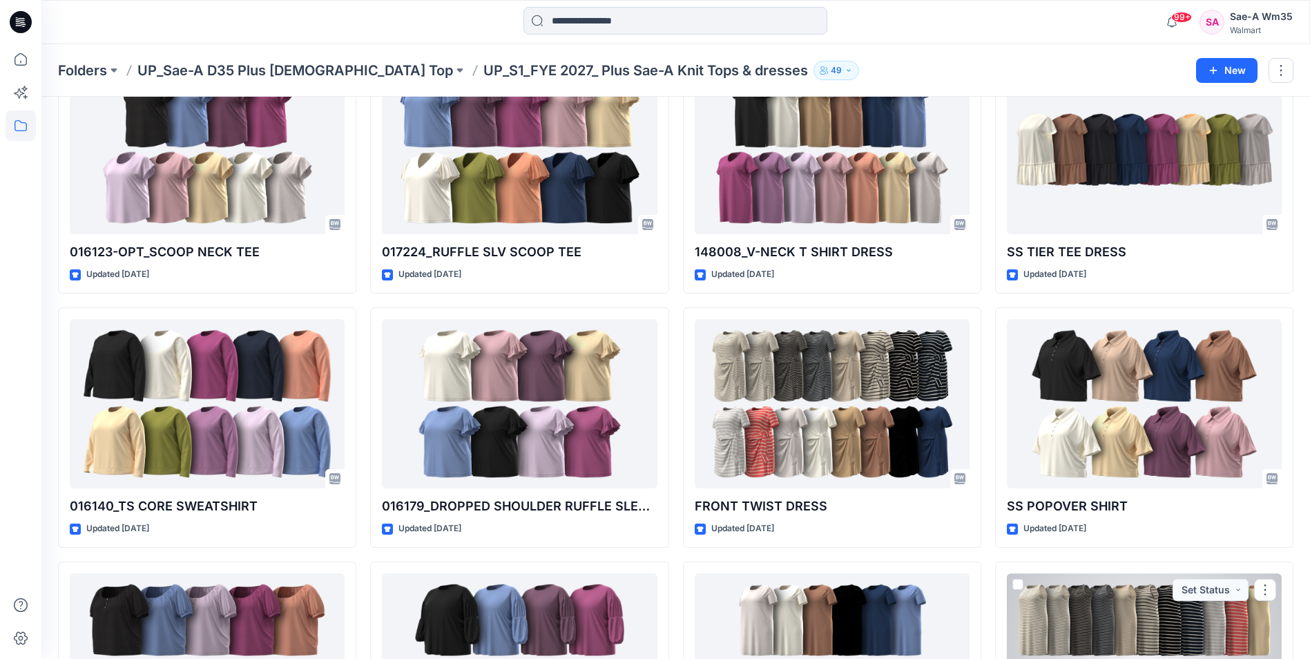
scroll to position [829, 0]
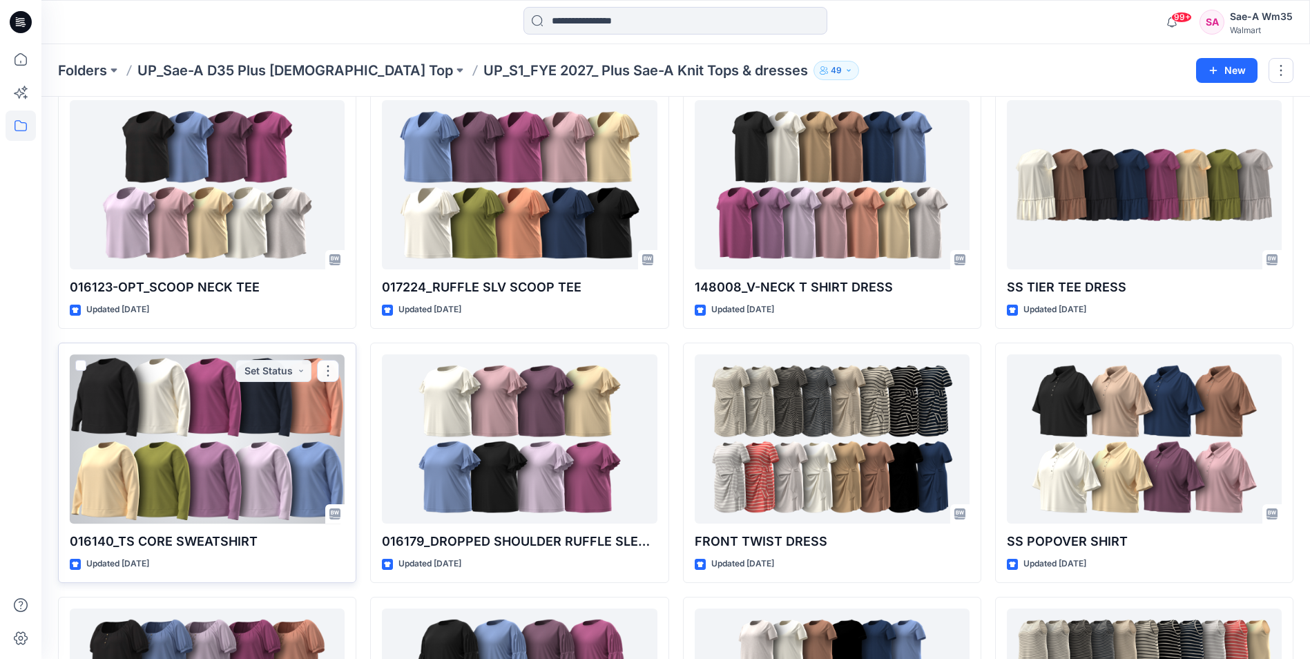
click at [210, 467] on div at bounding box center [207, 438] width 275 height 169
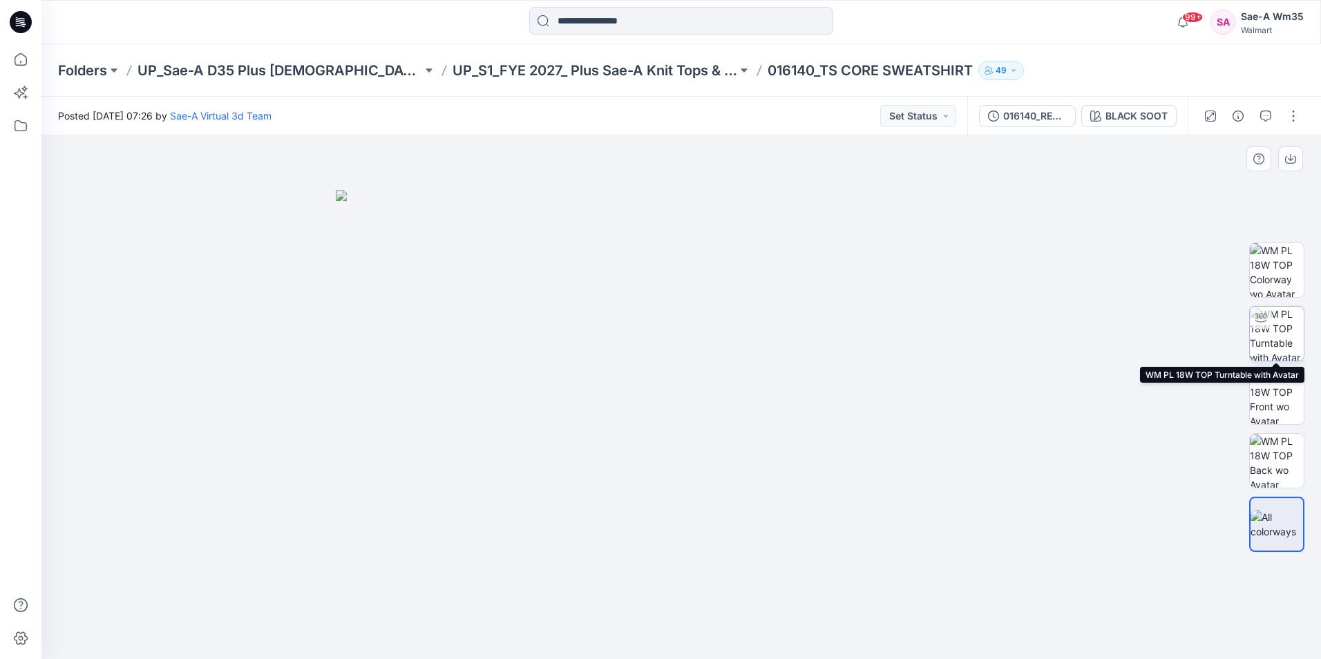
click at [1290, 351] on img at bounding box center [1277, 334] width 54 height 54
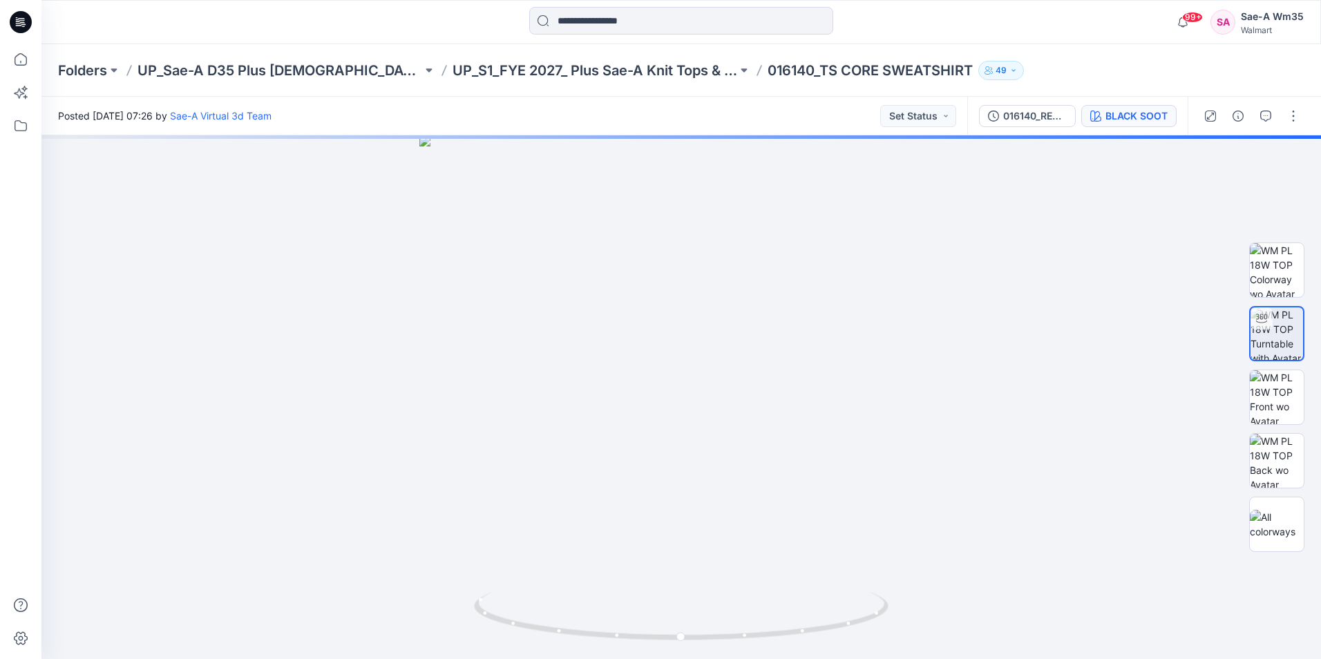
click at [1159, 120] on div "BLACK SOOT" at bounding box center [1136, 115] width 62 height 15
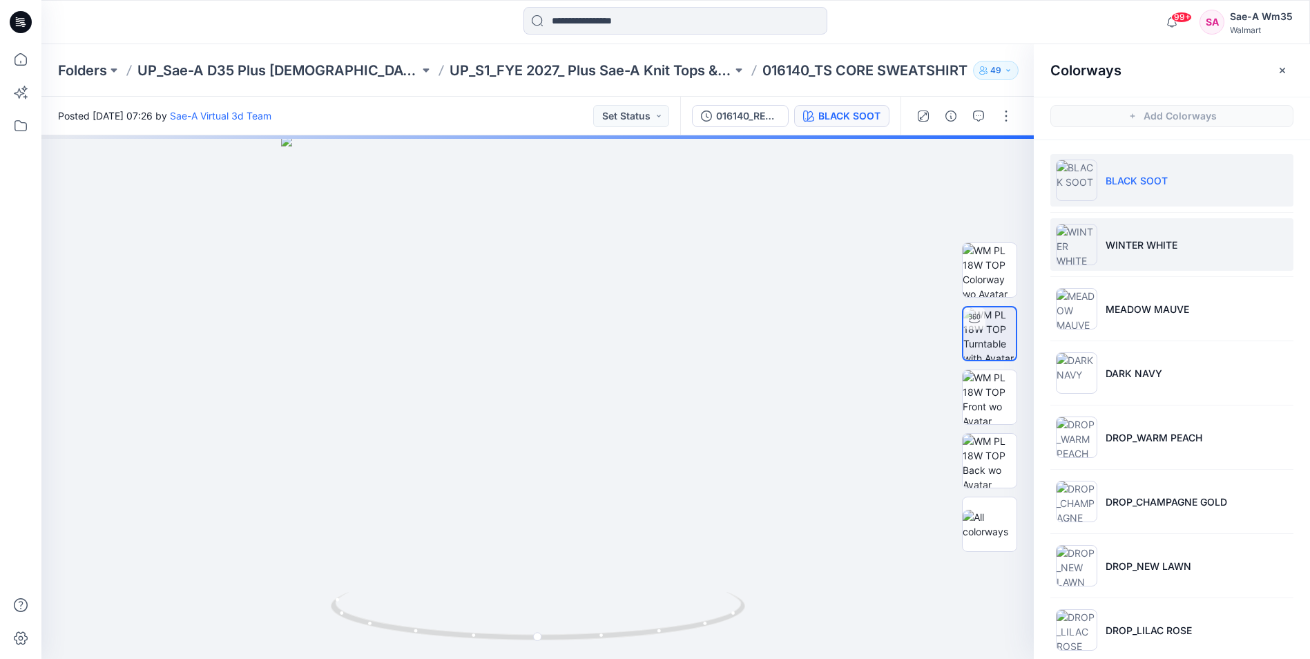
click at [1172, 250] on p "WINTER WHITE" at bounding box center [1142, 245] width 72 height 15
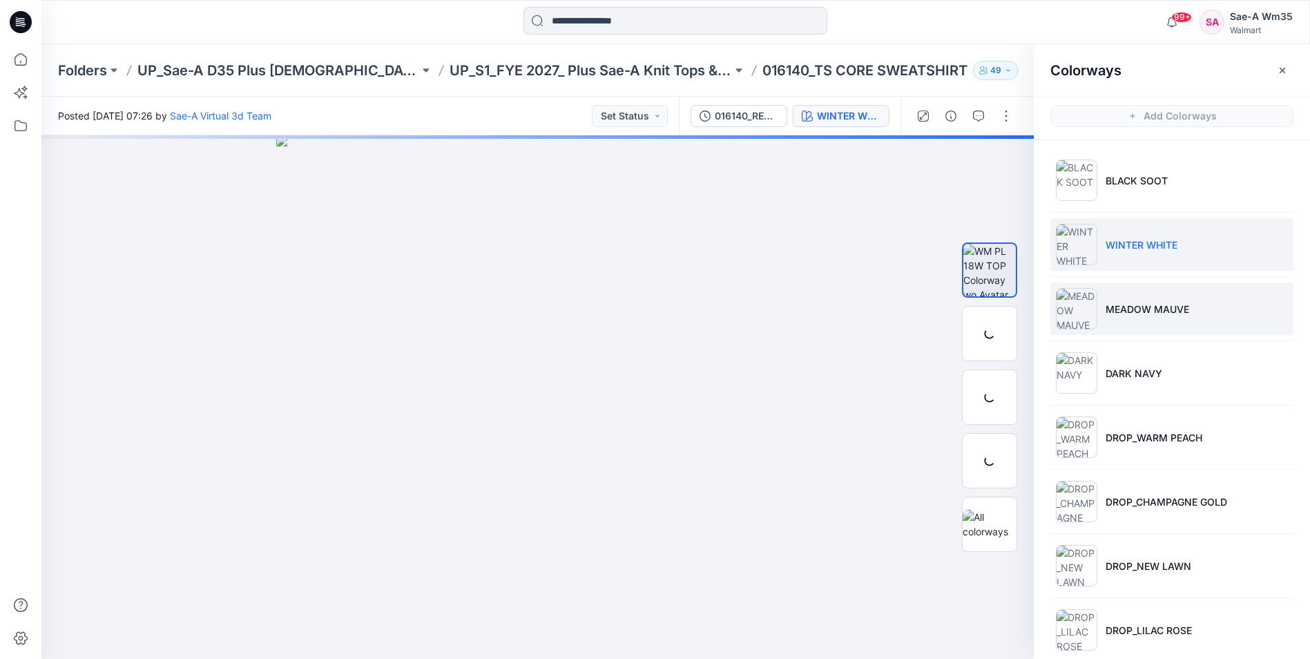
click at [1166, 318] on li "MEADOW MAUVE" at bounding box center [1172, 309] width 243 height 53
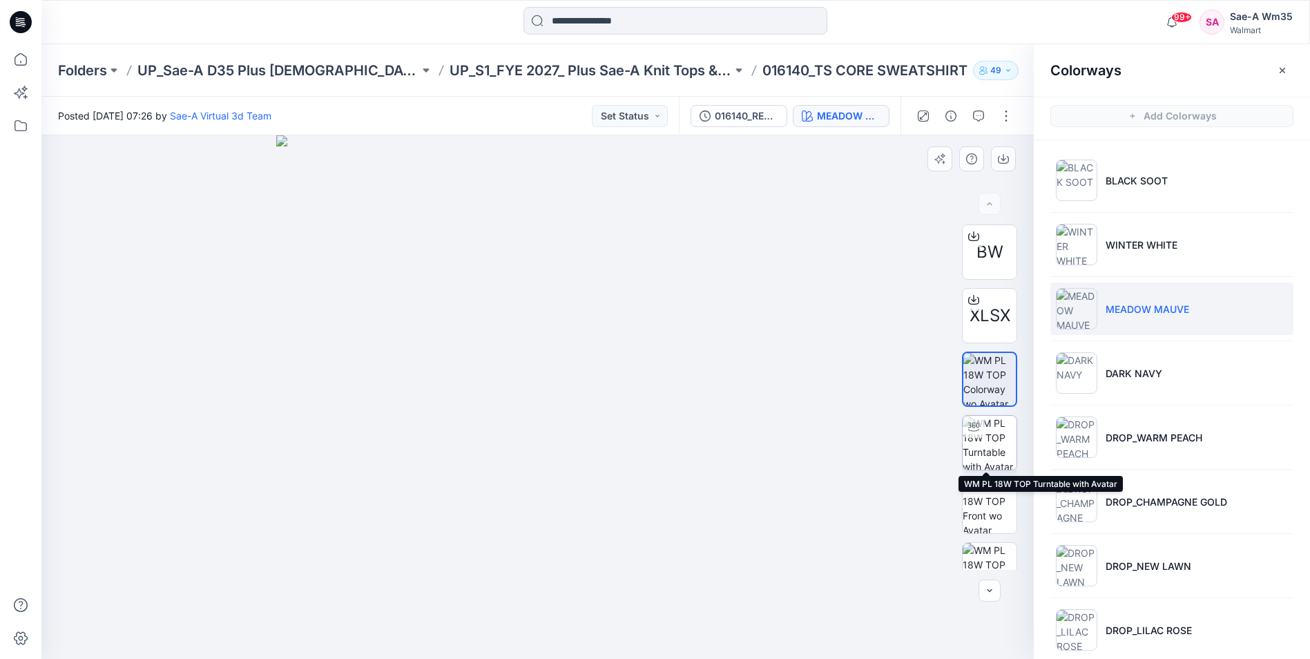
click at [986, 437] on img at bounding box center [990, 443] width 54 height 54
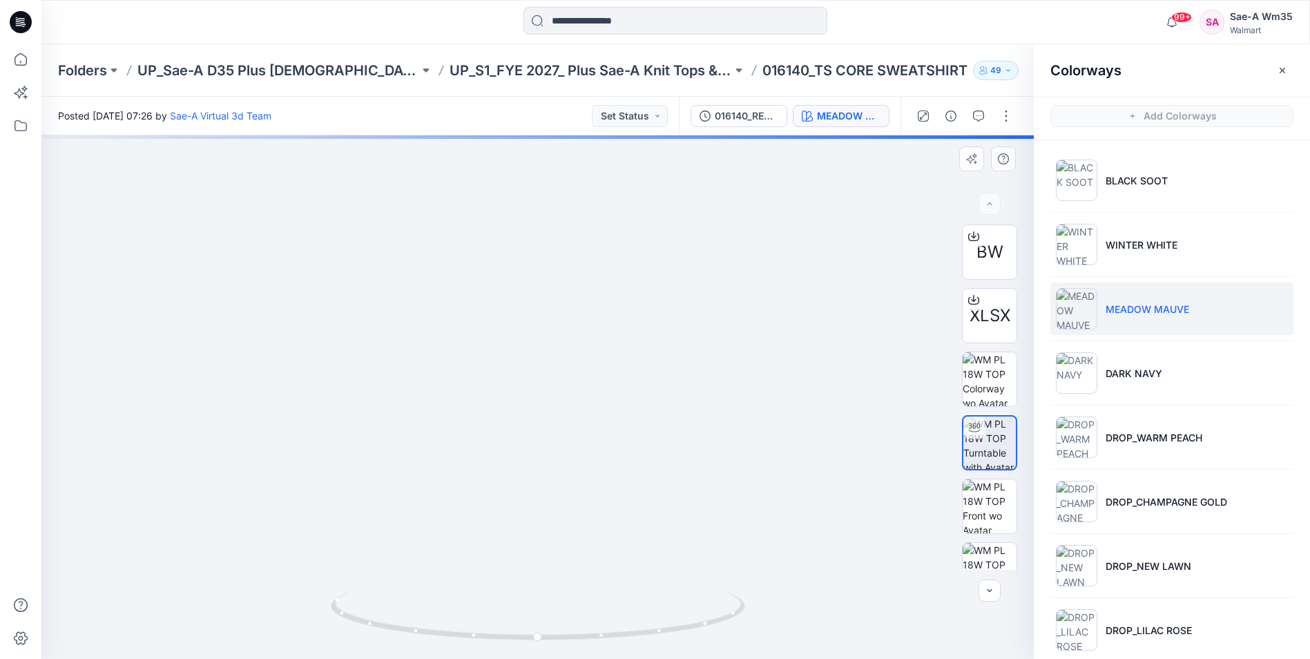
drag, startPoint x: 610, startPoint y: 379, endPoint x: 611, endPoint y: 658, distance: 279.1
click at [611, 658] on div at bounding box center [537, 397] width 993 height 524
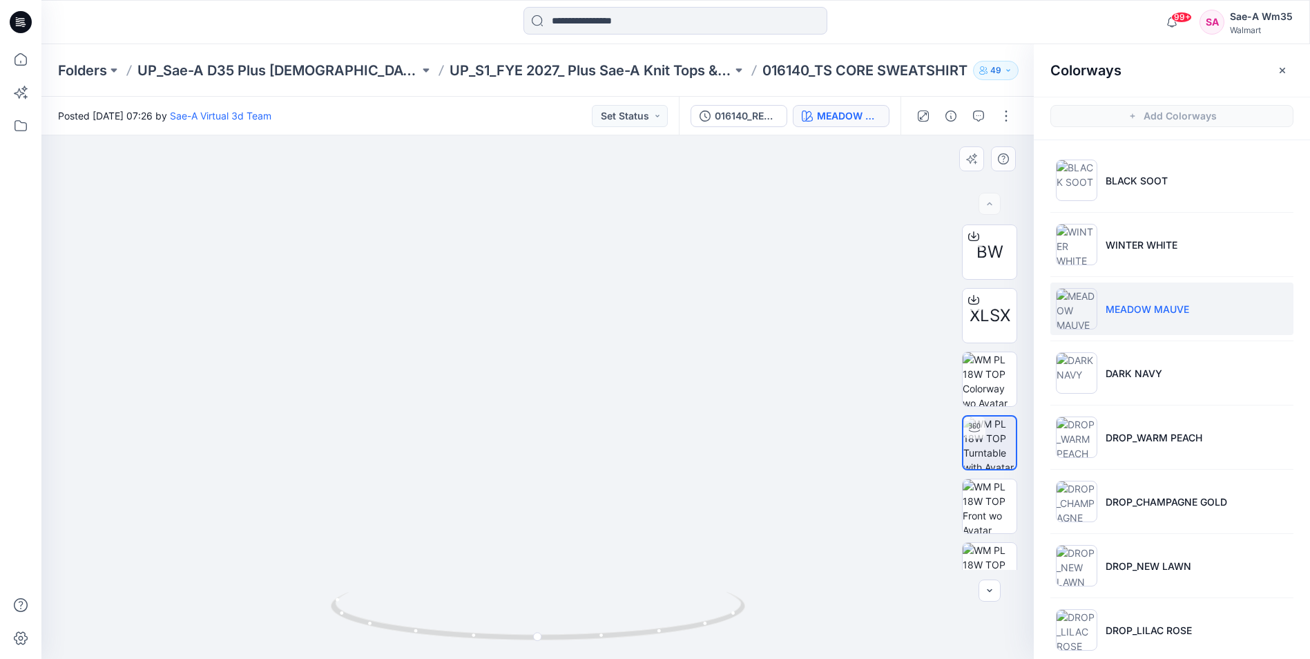
drag, startPoint x: 624, startPoint y: 486, endPoint x: 689, endPoint y: 314, distance: 184.5
click at [689, 314] on img at bounding box center [597, 242] width 1433 height 834
